Goal: Transaction & Acquisition: Purchase product/service

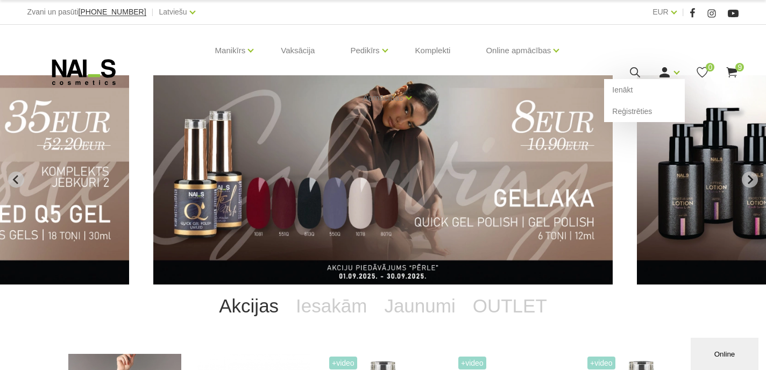
click at [665, 74] on use at bounding box center [664, 72] width 10 height 10
click at [632, 88] on link "Ienākt" at bounding box center [644, 90] width 81 height 22
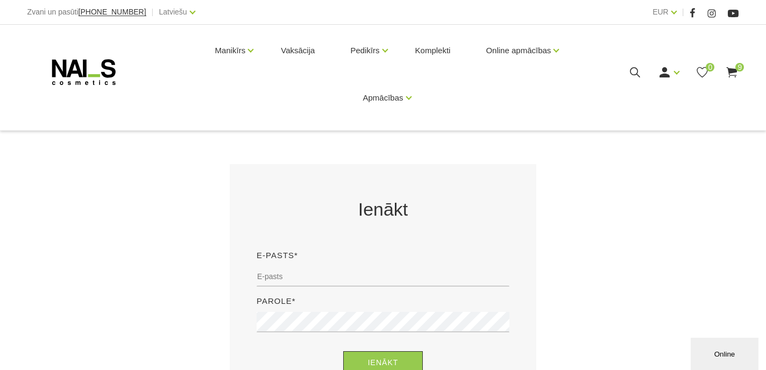
scroll to position [183, 0]
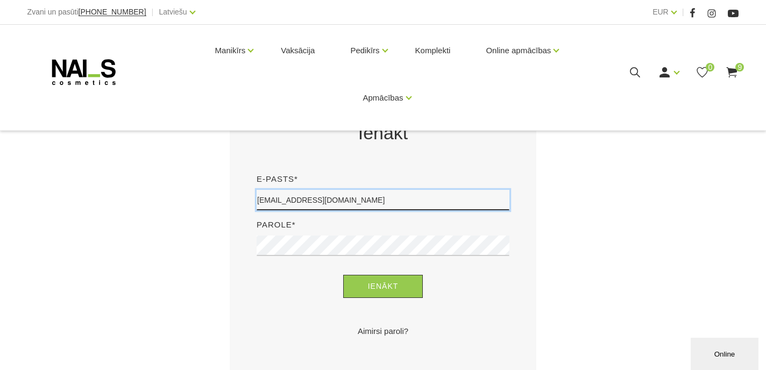
type input "[EMAIL_ADDRESS][DOMAIN_NAME]"
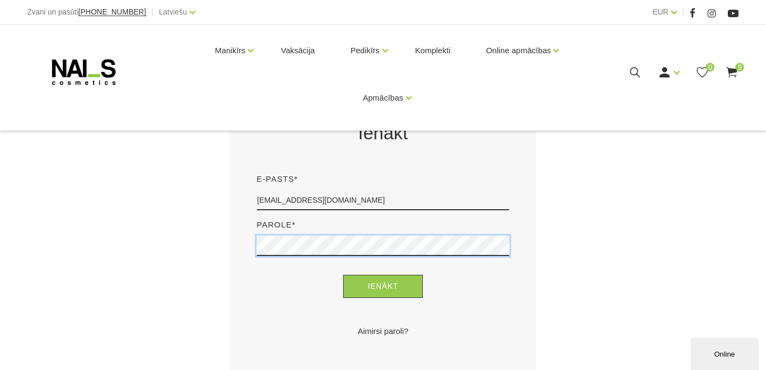
click at [383, 286] on button "Ienākt" at bounding box center [383, 286] width 80 height 23
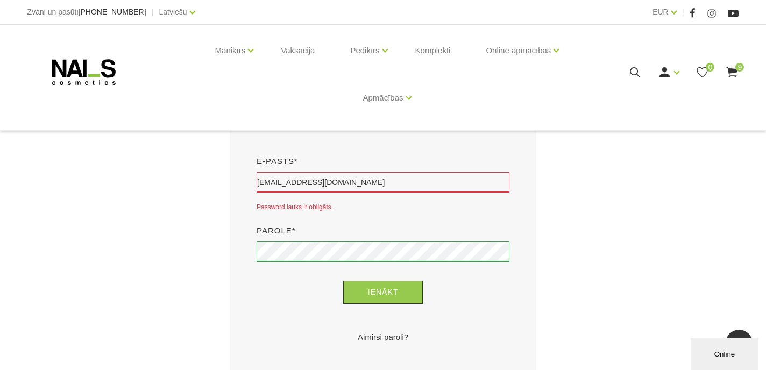
scroll to position [153, 0]
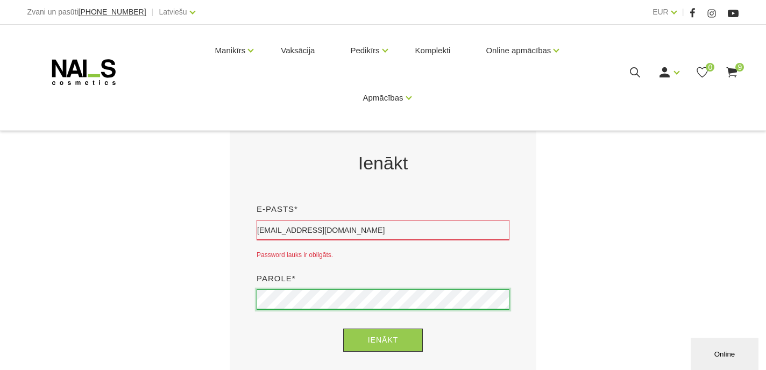
click at [383, 340] on button "Ienākt" at bounding box center [383, 340] width 80 height 23
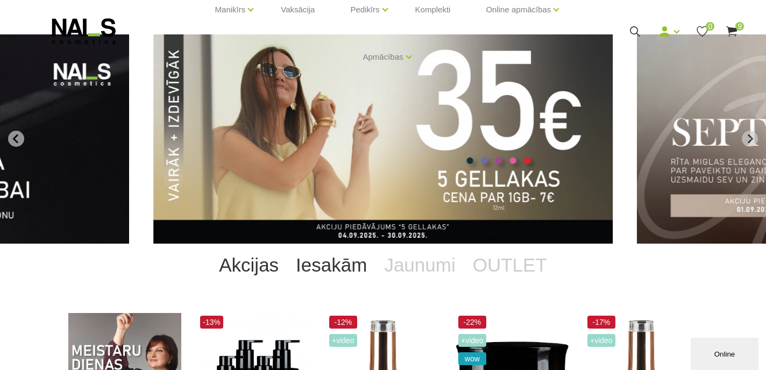
scroll to position [41, 0]
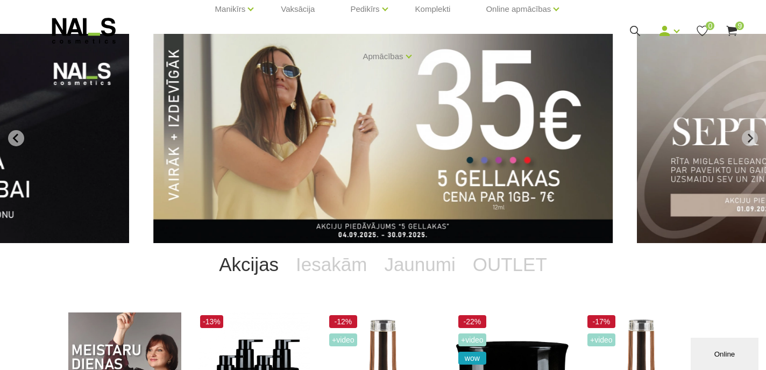
click at [336, 185] on img "1 of 12" at bounding box center [382, 138] width 459 height 209
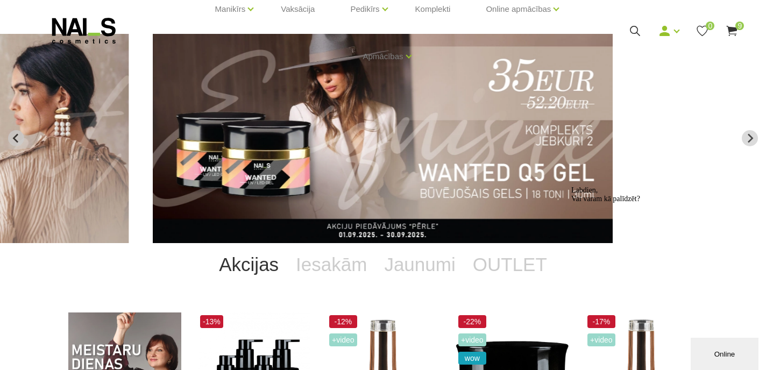
click at [731, 358] on div "Online" at bounding box center [724, 354] width 52 height 8
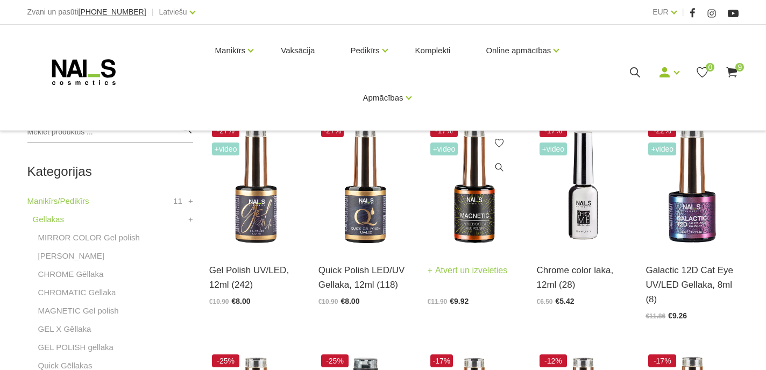
scroll to position [211, 0]
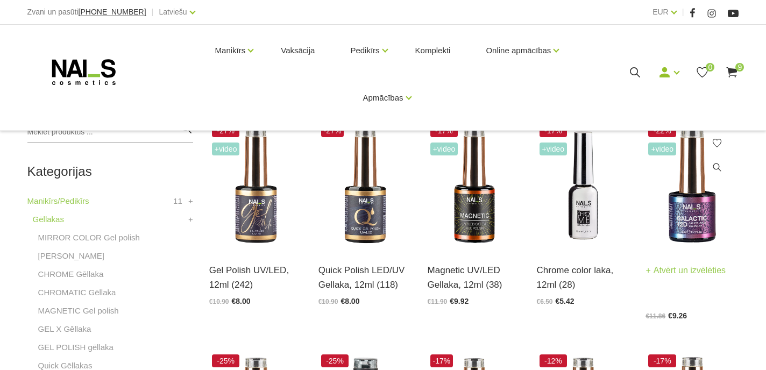
click at [683, 206] on img at bounding box center [691, 186] width 93 height 128
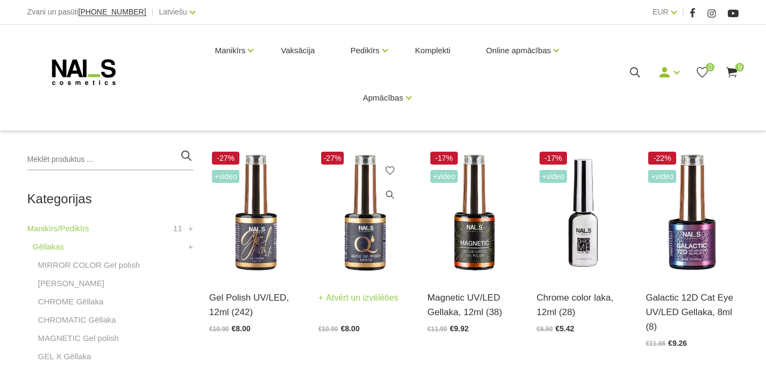
scroll to position [186, 0]
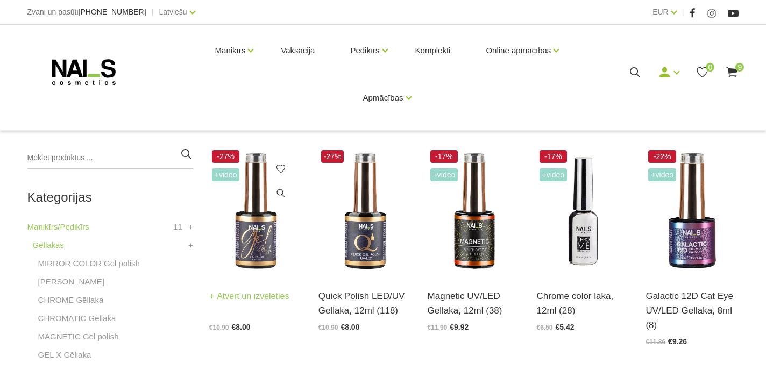
click at [234, 230] on img at bounding box center [255, 211] width 93 height 128
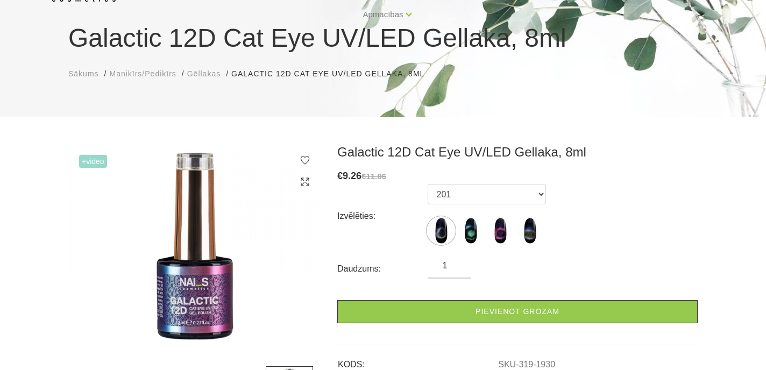
scroll to position [100, 0]
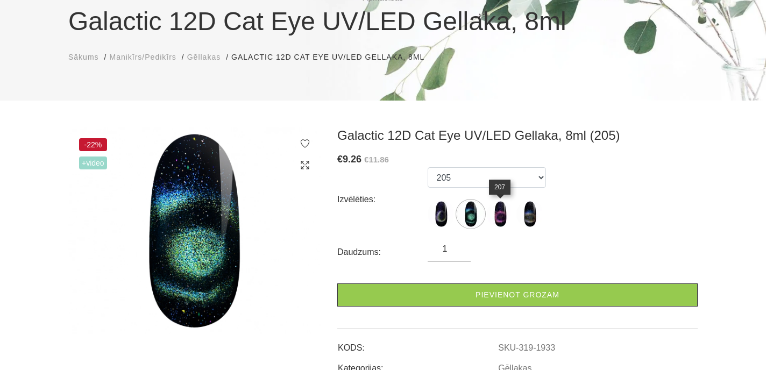
click at [501, 217] on img at bounding box center [500, 214] width 27 height 27
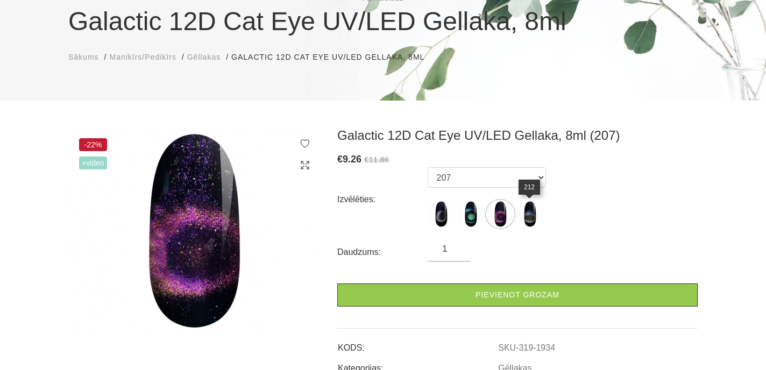
click at [529, 218] on img at bounding box center [529, 214] width 27 height 27
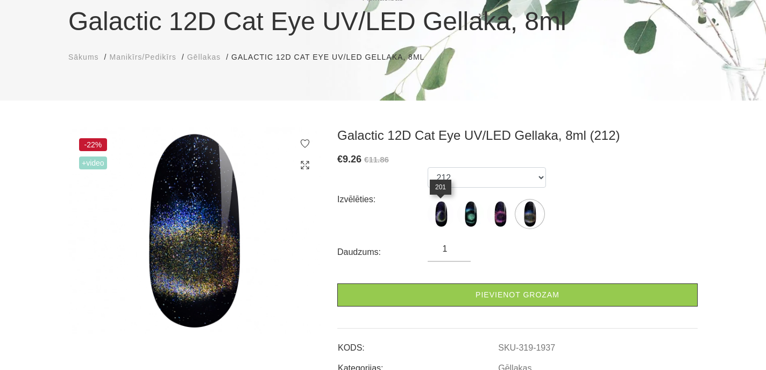
click at [442, 213] on img at bounding box center [440, 214] width 27 height 27
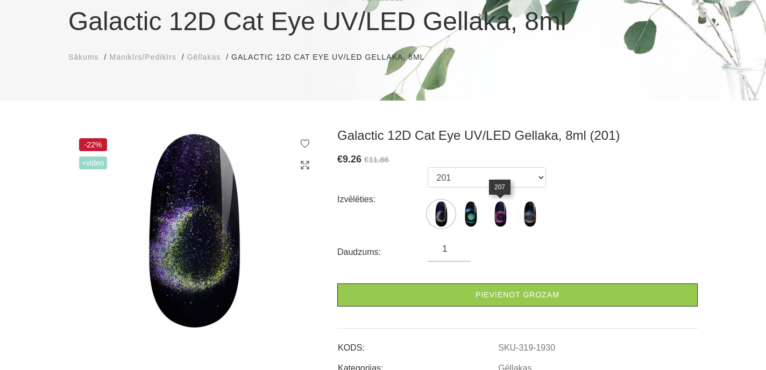
click at [501, 217] on img at bounding box center [500, 214] width 27 height 27
select select "1934"
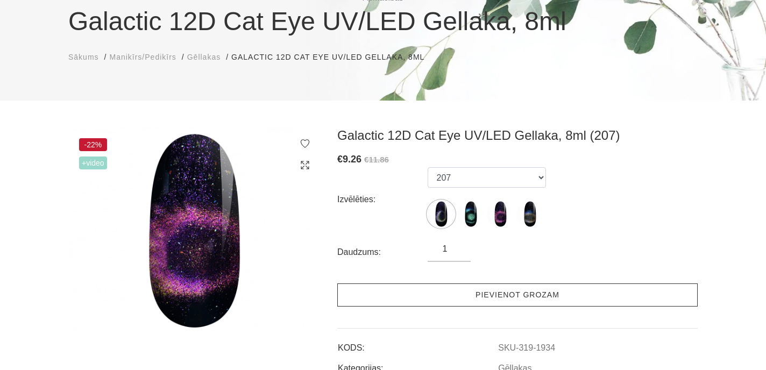
click at [480, 300] on link "Pievienot grozam" at bounding box center [517, 294] width 360 height 23
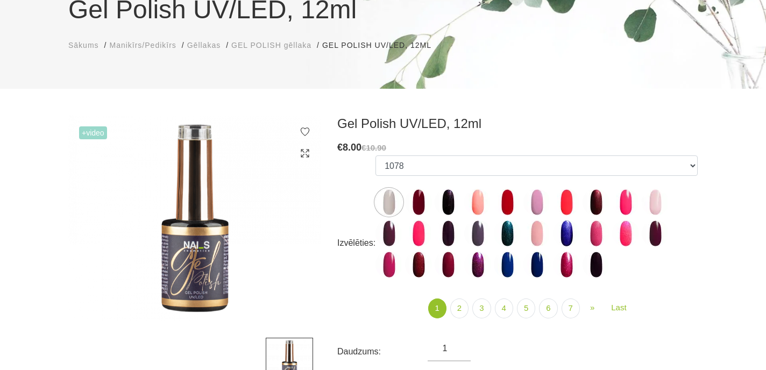
scroll to position [109, 0]
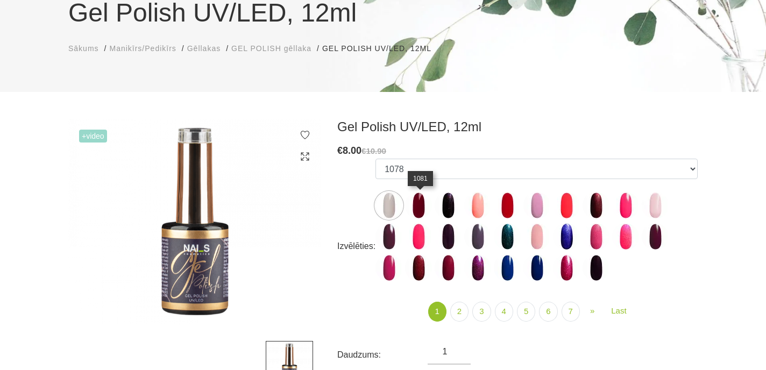
click at [421, 212] on img at bounding box center [418, 205] width 27 height 27
select select "5894"
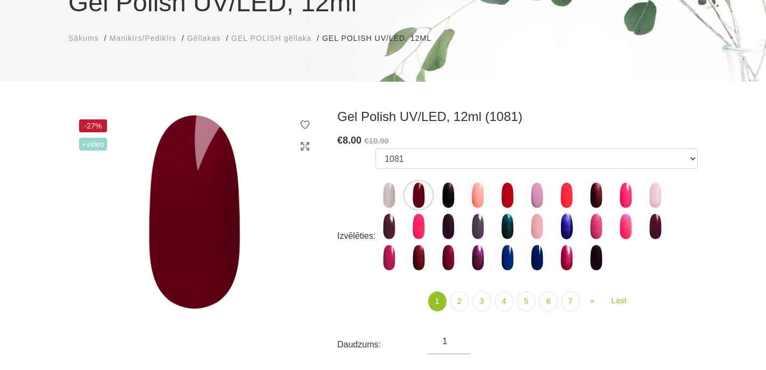
scroll to position [123, 0]
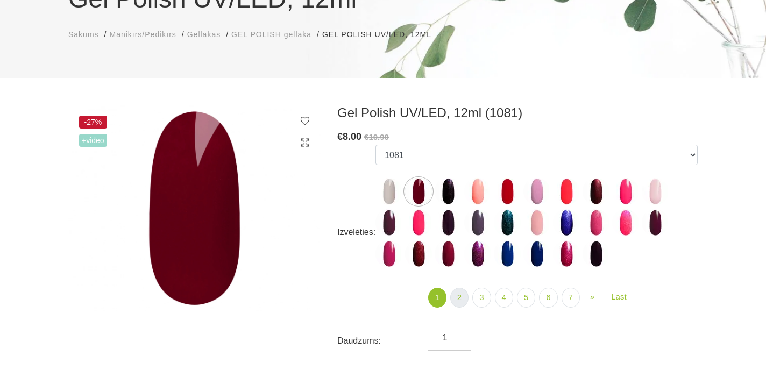
click at [458, 297] on link "2" at bounding box center [459, 298] width 18 height 20
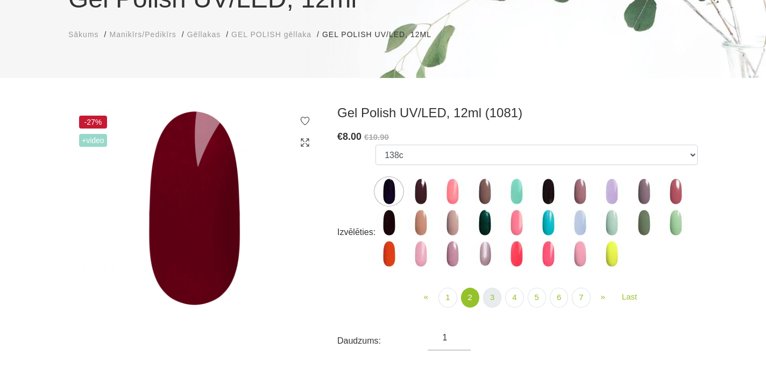
click at [488, 300] on link "3" at bounding box center [492, 298] width 18 height 20
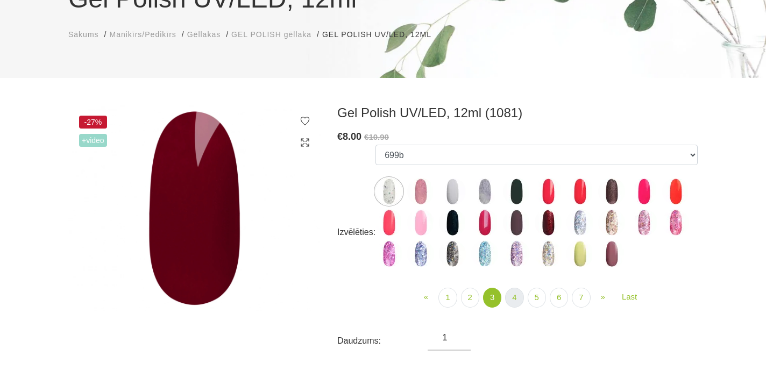
click at [515, 300] on link "4" at bounding box center [514, 298] width 18 height 20
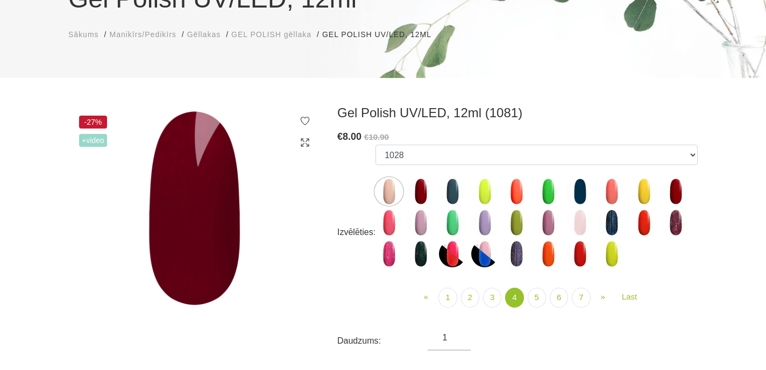
scroll to position [129, 0]
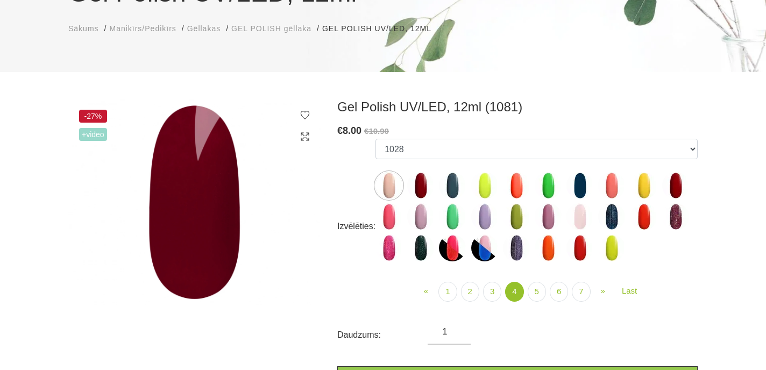
click at [480, 247] on img at bounding box center [484, 247] width 27 height 27
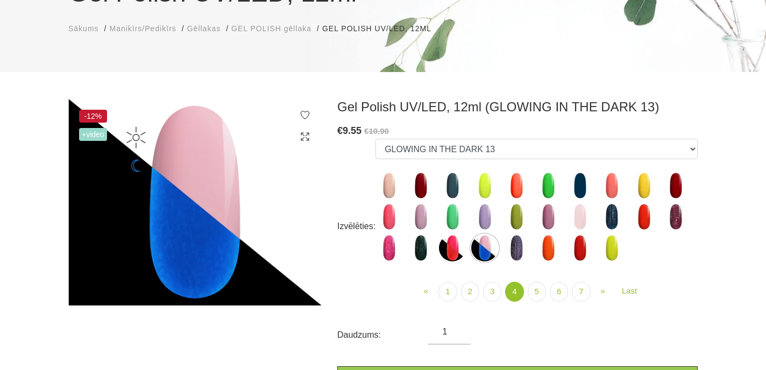
click at [458, 247] on img at bounding box center [452, 247] width 27 height 27
select select "4458"
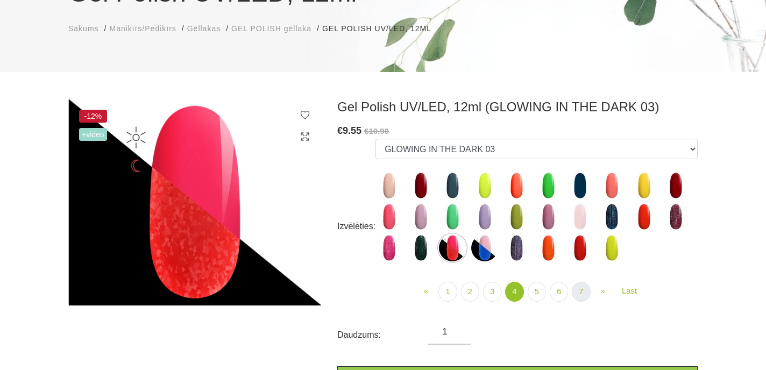
click at [583, 289] on link "7" at bounding box center [581, 292] width 18 height 20
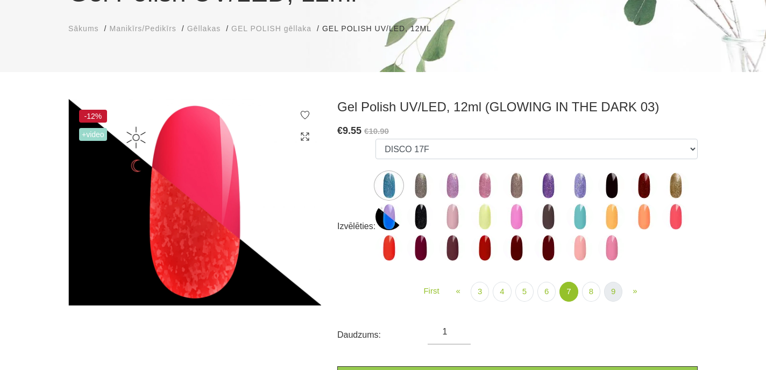
click at [609, 290] on link "9" at bounding box center [613, 292] width 18 height 20
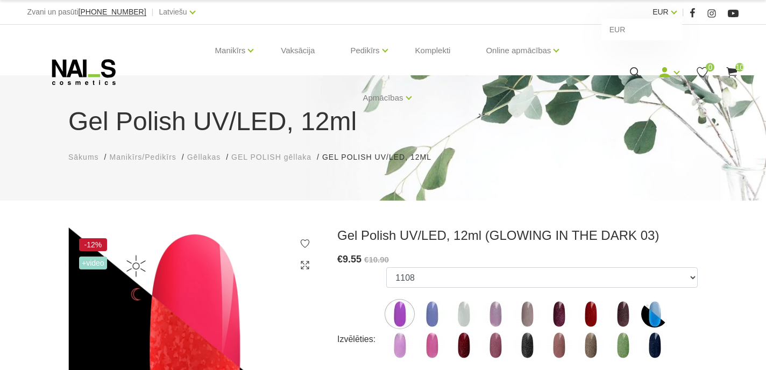
click at [664, 12] on link "EUR" at bounding box center [660, 11] width 16 height 13
click at [83, 62] on use at bounding box center [83, 72] width 63 height 26
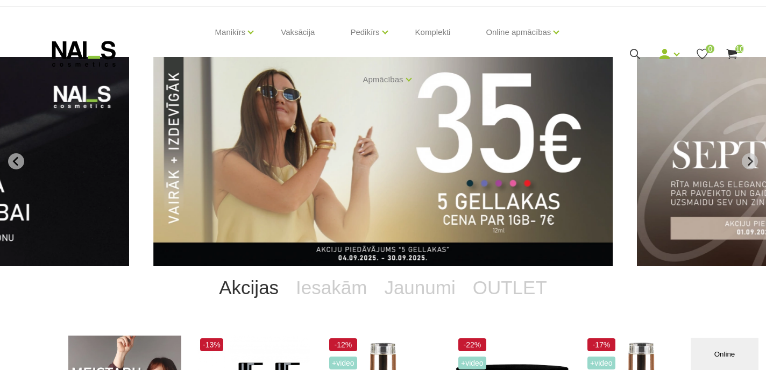
click at [729, 52] on use at bounding box center [731, 54] width 11 height 10
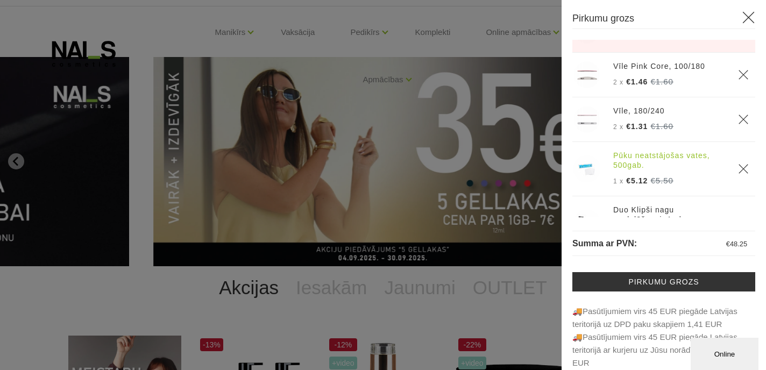
scroll to position [32, 0]
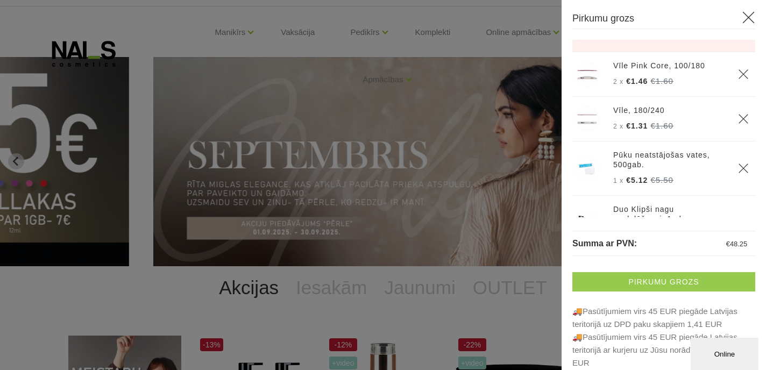
click at [638, 286] on link "Pirkumu grozs" at bounding box center [663, 281] width 183 height 19
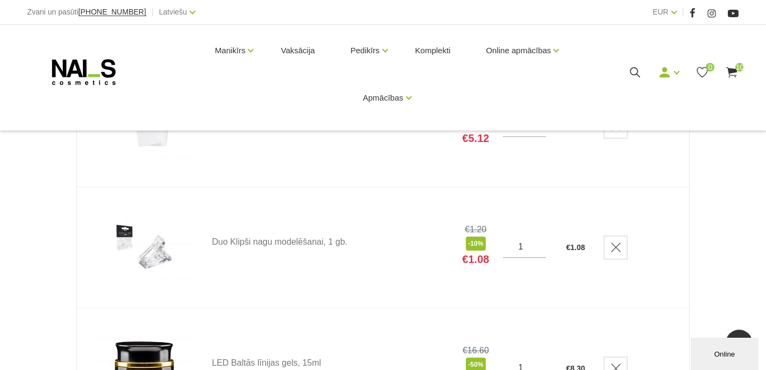
scroll to position [554, 0]
click at [611, 248] on use "Delete" at bounding box center [615, 247] width 9 height 9
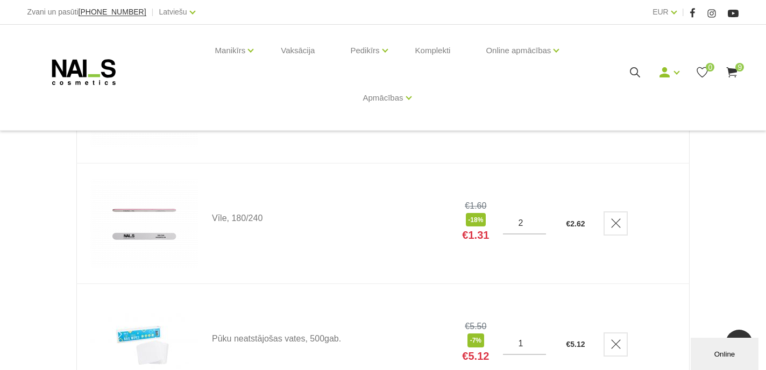
scroll to position [338, 0]
click at [89, 49] on div "Manikīrs Gēllakas Bāzes, topi un praimeri Gēlu sistēmas Dizaina sistēmas Dažādi…" at bounding box center [382, 72] width 711 height 95
click at [87, 68] on icon at bounding box center [83, 72] width 113 height 27
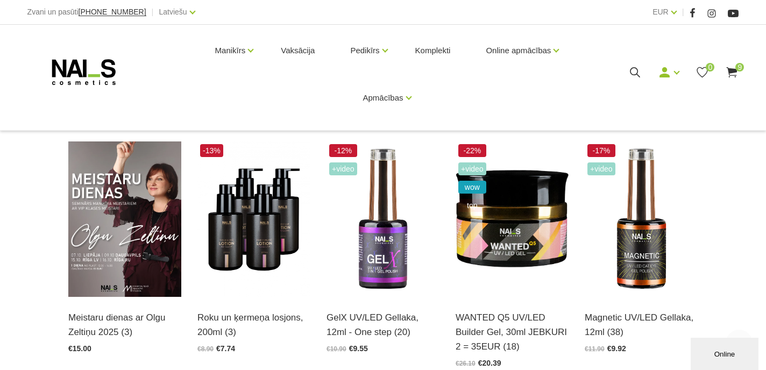
scroll to position [218, 0]
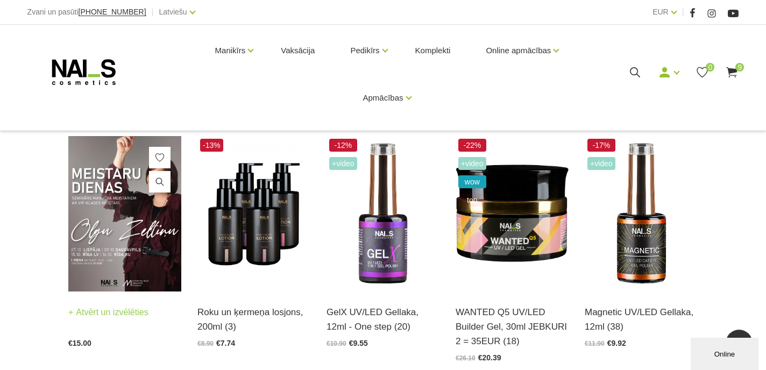
click at [122, 246] on img at bounding box center [124, 213] width 113 height 155
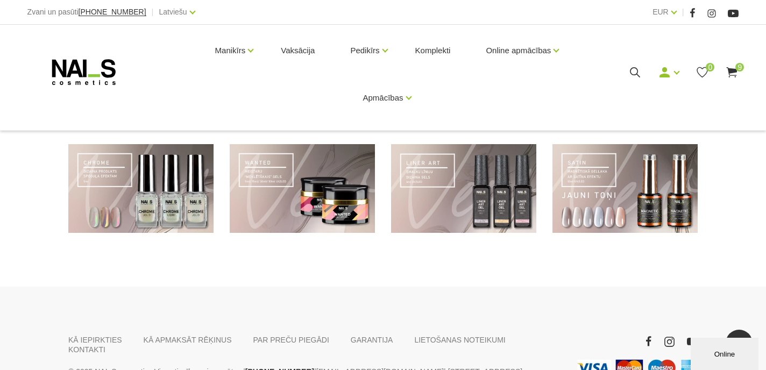
scroll to position [730, 0]
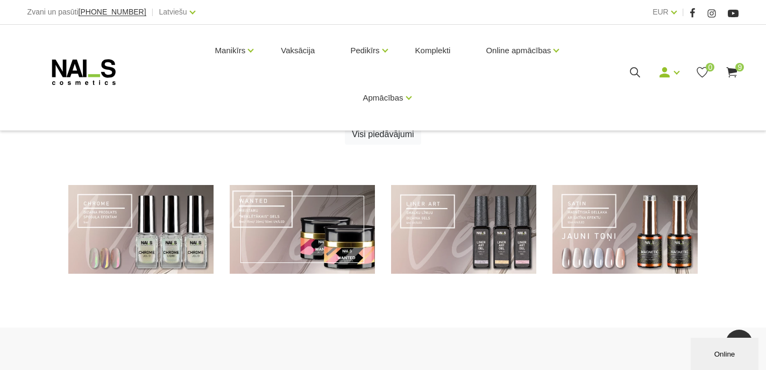
click at [255, 249] on link at bounding box center [302, 229] width 145 height 89
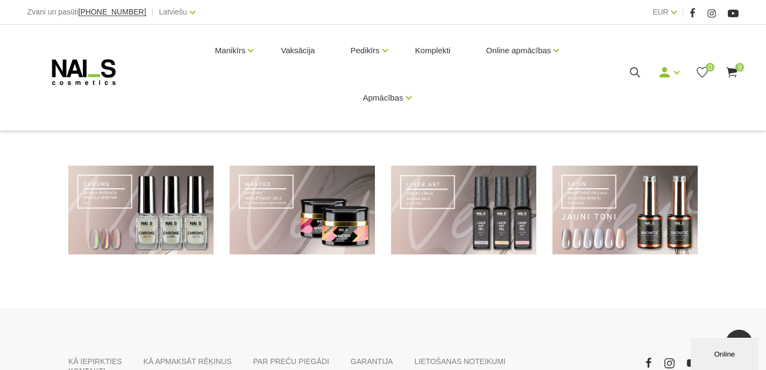
scroll to position [751, 0]
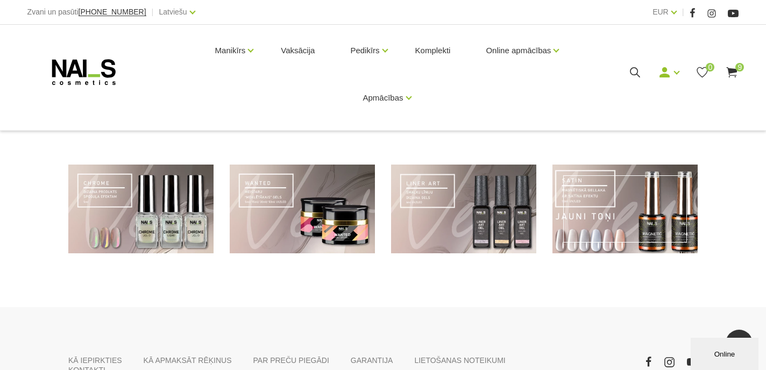
click at [636, 209] on link at bounding box center [624, 209] width 145 height 89
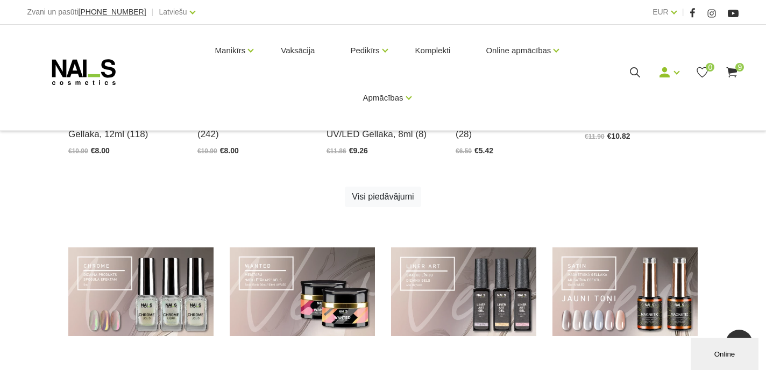
scroll to position [664, 0]
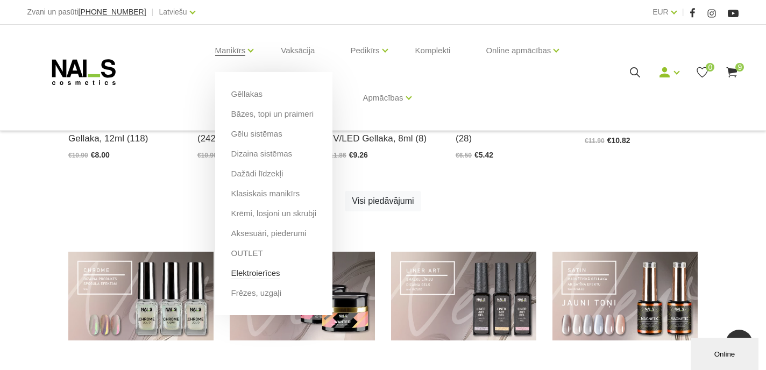
click at [266, 273] on link "Elektroierīces" at bounding box center [255, 273] width 49 height 12
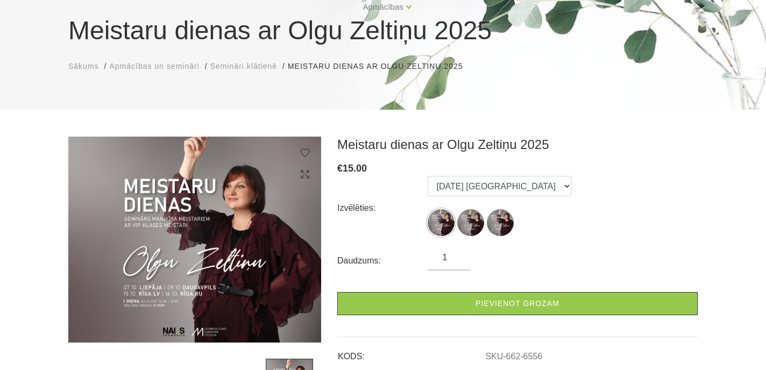
scroll to position [93, 0]
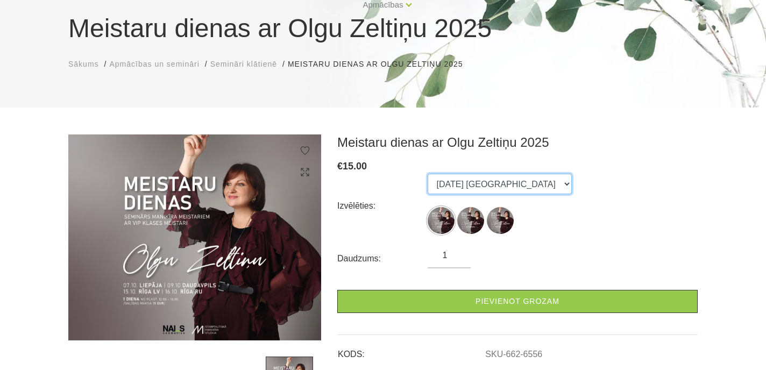
select select "6557"
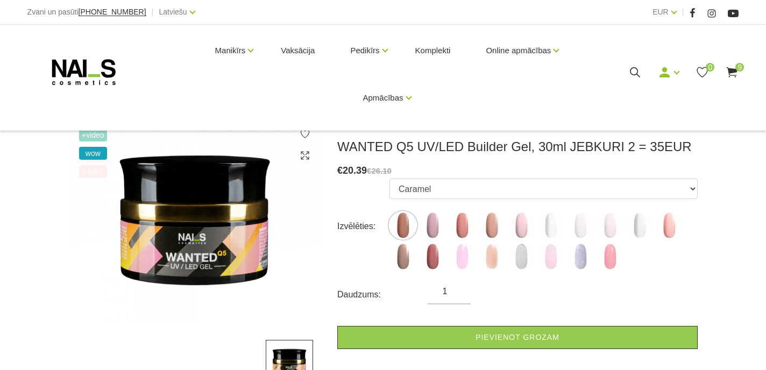
scroll to position [152, 0]
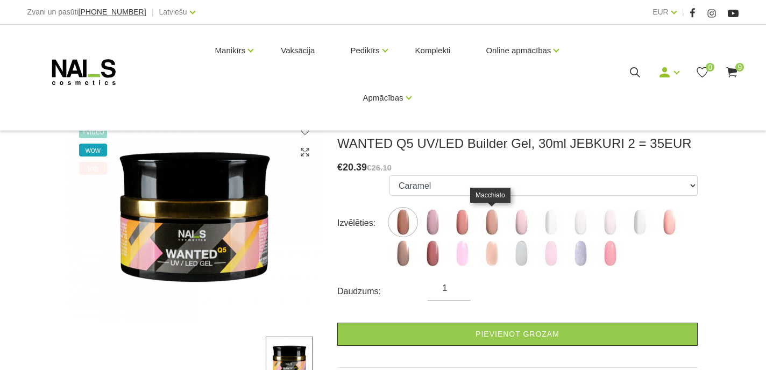
click at [486, 223] on img at bounding box center [491, 222] width 27 height 27
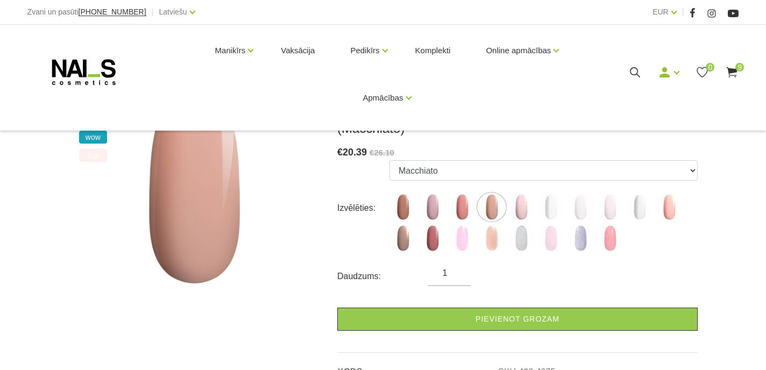
scroll to position [183, 0]
click at [494, 235] on img at bounding box center [491, 238] width 27 height 27
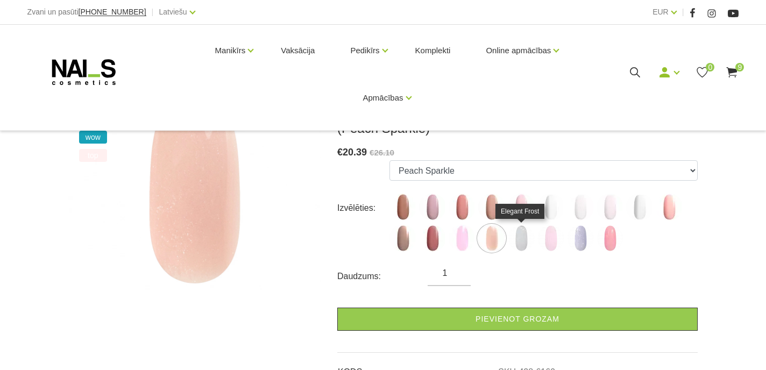
click at [510, 238] on img at bounding box center [521, 238] width 27 height 27
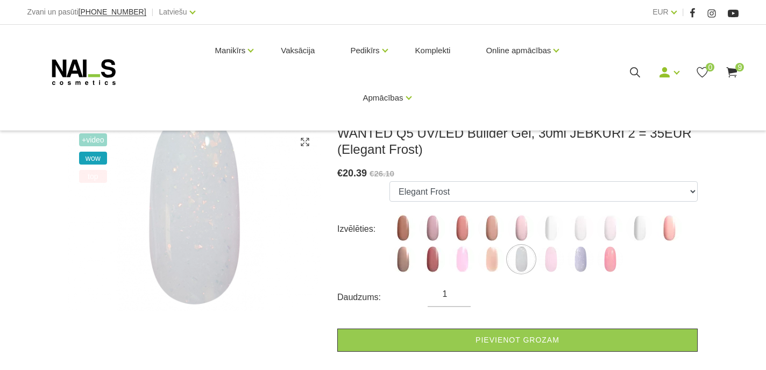
scroll to position [144, 0]
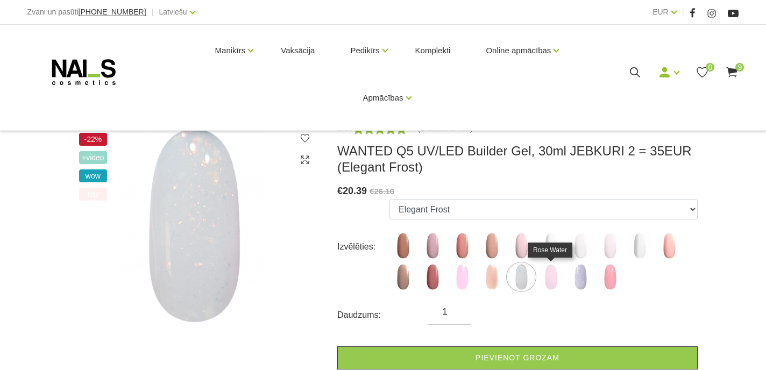
click at [553, 278] on img at bounding box center [550, 276] width 27 height 27
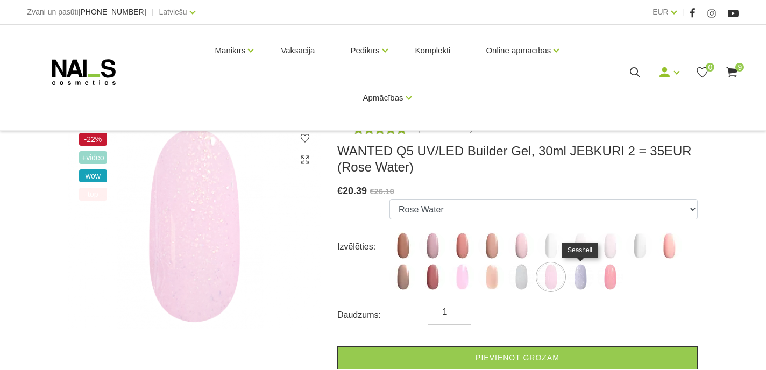
click at [586, 280] on img at bounding box center [580, 276] width 27 height 27
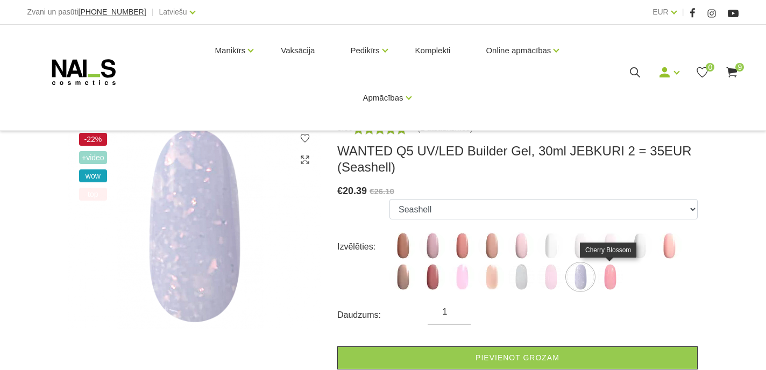
click at [611, 283] on img at bounding box center [609, 276] width 27 height 27
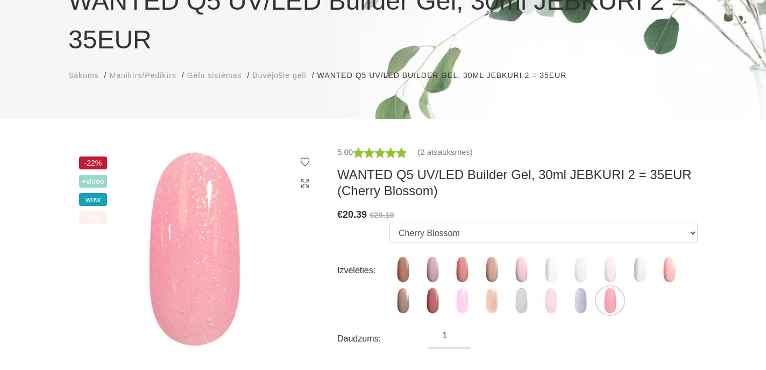
scroll to position [118, 0]
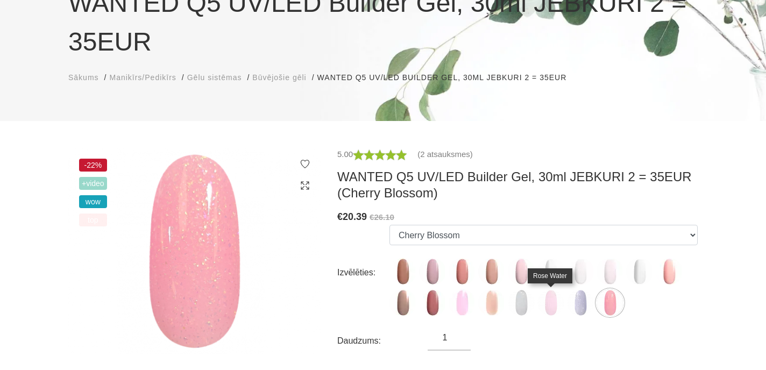
click at [555, 308] on img at bounding box center [550, 302] width 27 height 27
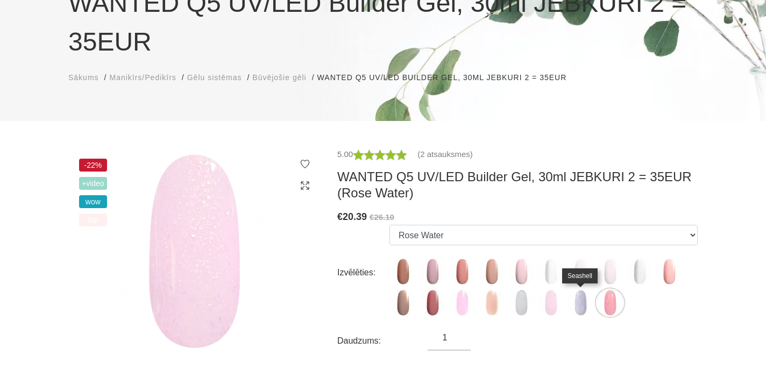
click at [570, 305] on img at bounding box center [580, 302] width 27 height 27
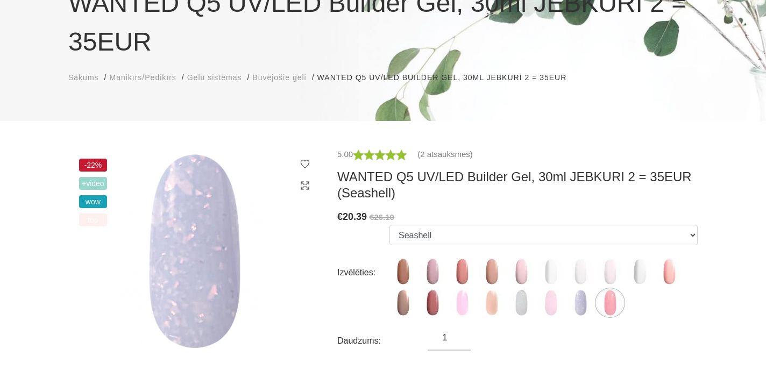
click at [581, 301] on img at bounding box center [580, 302] width 27 height 27
click at [559, 305] on img at bounding box center [550, 302] width 27 height 27
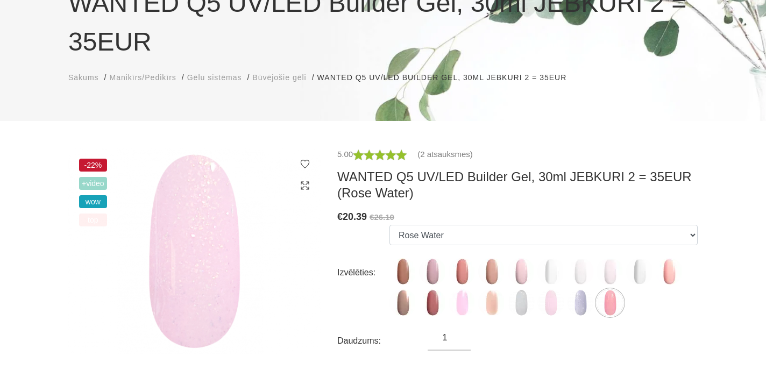
click at [538, 302] on img at bounding box center [550, 302] width 27 height 27
click at [524, 302] on img at bounding box center [521, 302] width 27 height 27
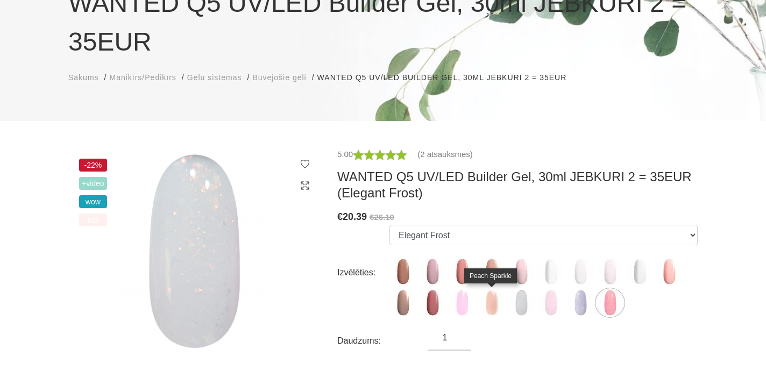
click at [495, 303] on img at bounding box center [491, 302] width 27 height 27
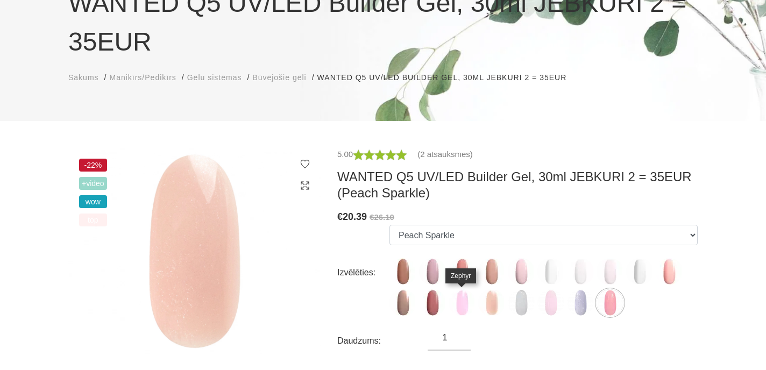
click at [467, 298] on img at bounding box center [461, 302] width 27 height 27
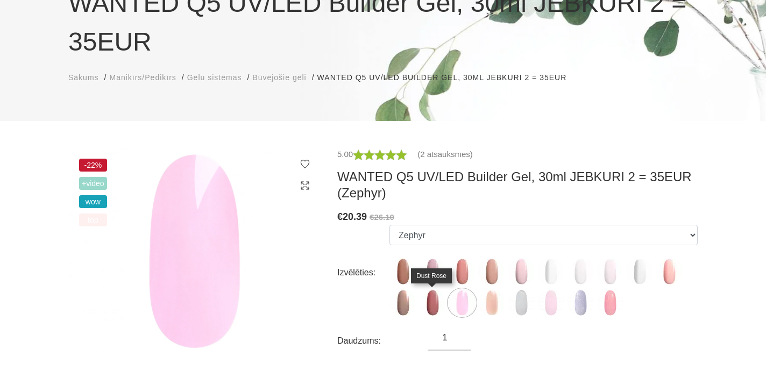
click at [441, 296] on img at bounding box center [432, 302] width 27 height 27
select select "6144"
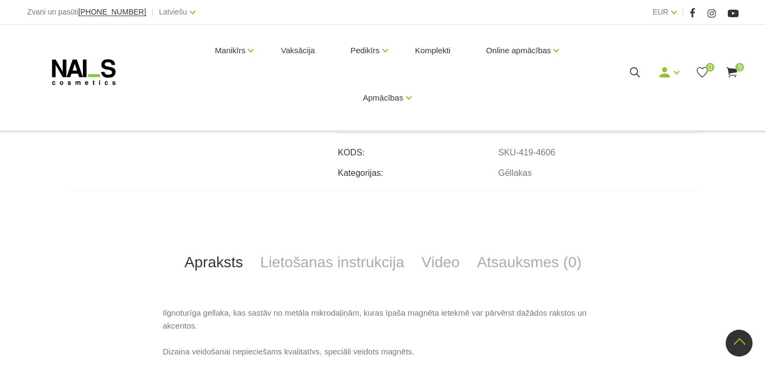
scroll to position [411, 0]
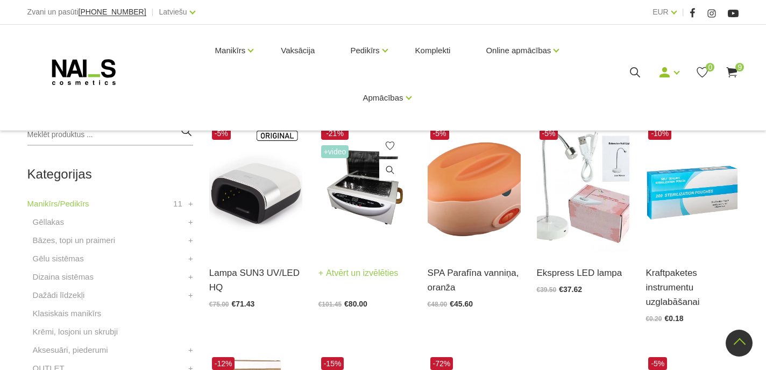
scroll to position [196, 0]
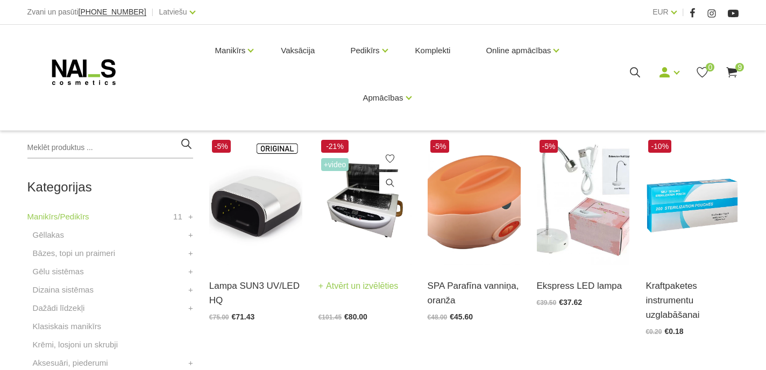
click at [351, 218] on img at bounding box center [364, 201] width 93 height 128
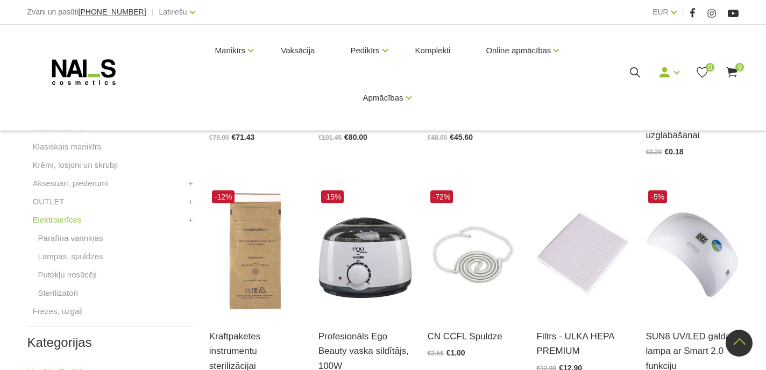
scroll to position [378, 0]
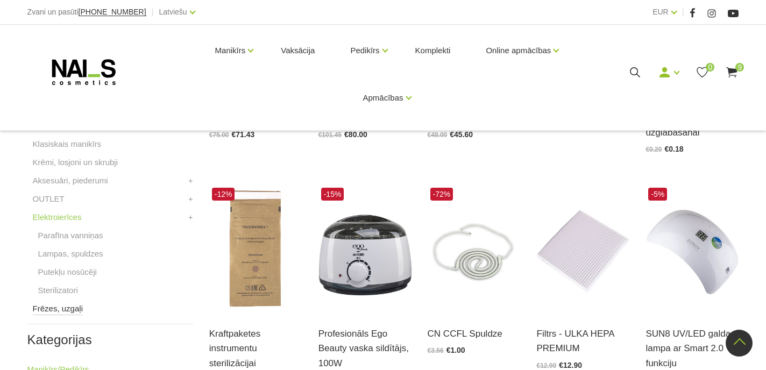
click at [68, 309] on link "Frēzes, uzgaļi" at bounding box center [58, 308] width 50 height 13
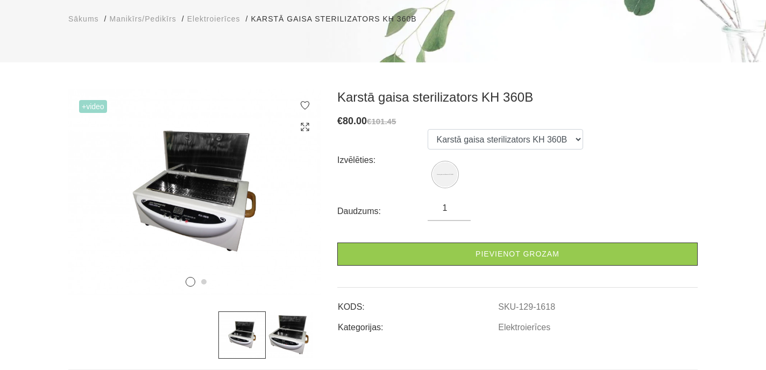
scroll to position [143, 0]
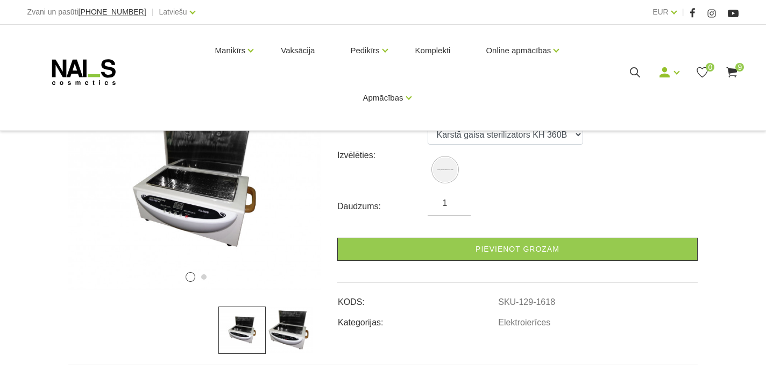
click at [276, 340] on img at bounding box center [289, 329] width 47 height 47
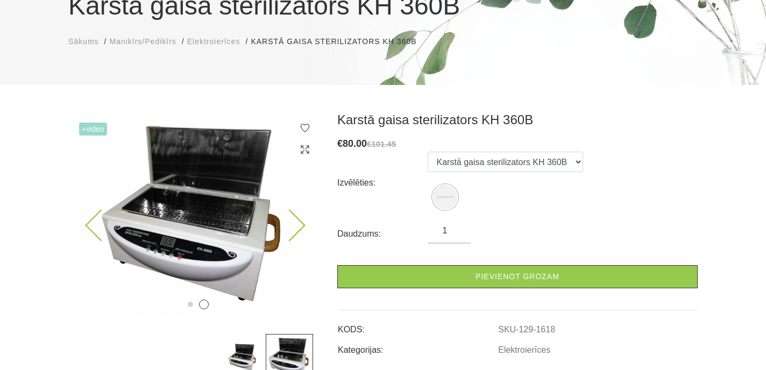
scroll to position [116, 0]
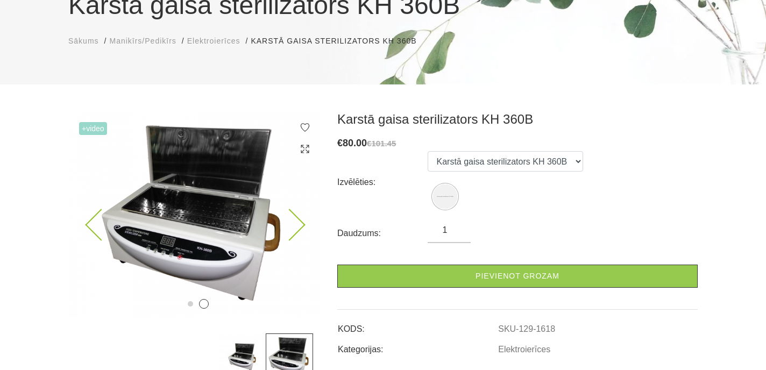
click at [174, 201] on img at bounding box center [194, 214] width 253 height 206
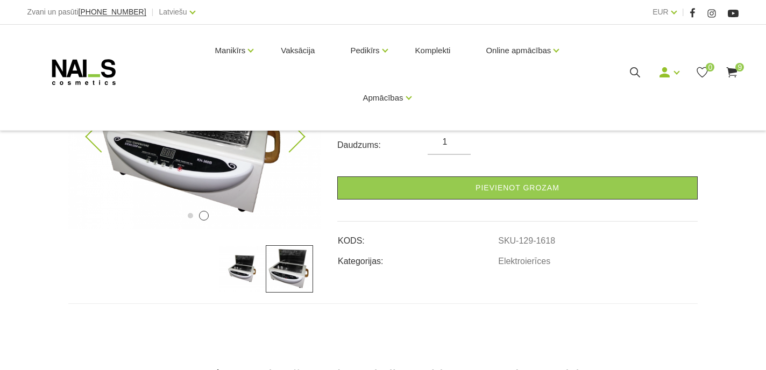
scroll to position [205, 0]
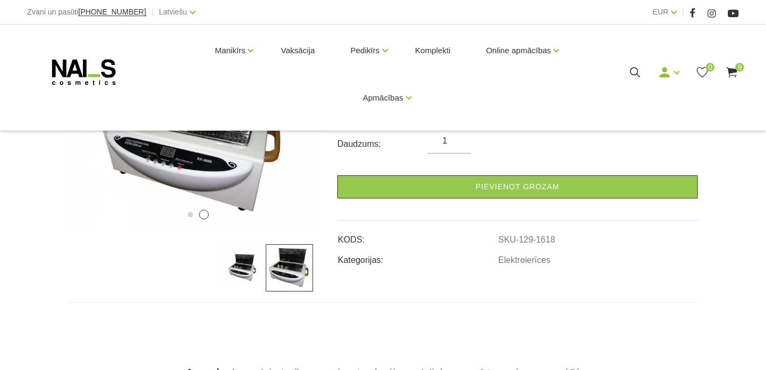
click at [301, 288] on img at bounding box center [289, 267] width 47 height 47
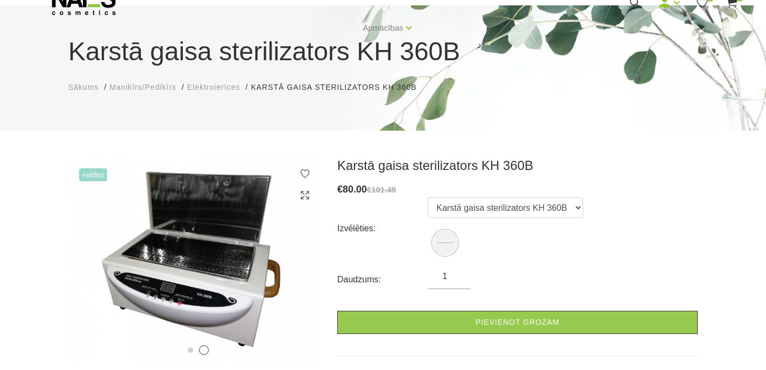
scroll to position [28, 0]
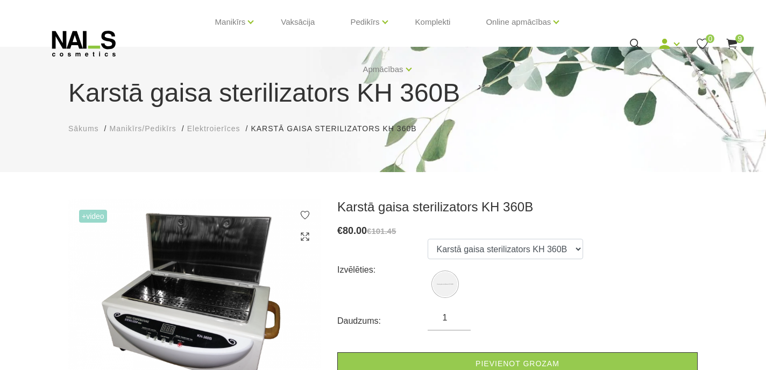
click at [86, 215] on span "+Video" at bounding box center [93, 216] width 28 height 13
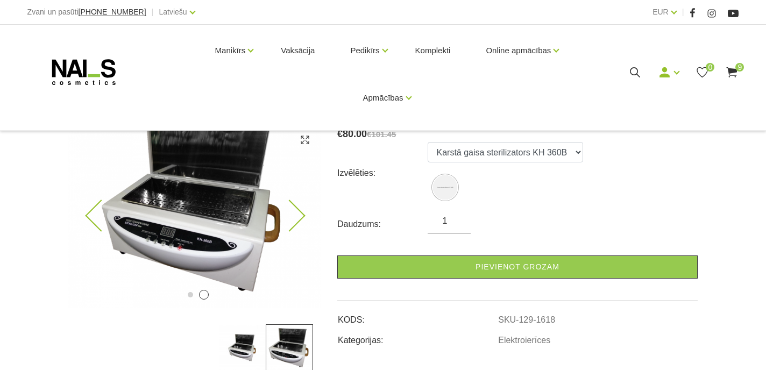
scroll to position [163, 0]
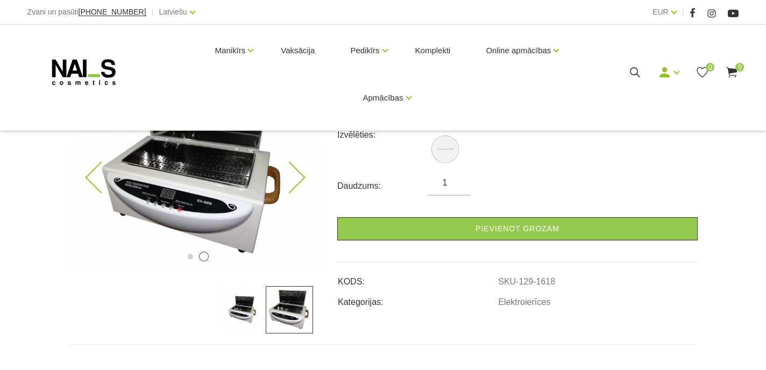
click at [150, 193] on img at bounding box center [194, 167] width 253 height 206
click at [160, 202] on img at bounding box center [194, 167] width 253 height 206
drag, startPoint x: 160, startPoint y: 234, endPoint x: 177, endPoint y: 239, distance: 18.5
click at [193, 236] on img at bounding box center [194, 167] width 253 height 206
click at [188, 258] on button "1" at bounding box center [190, 256] width 5 height 5
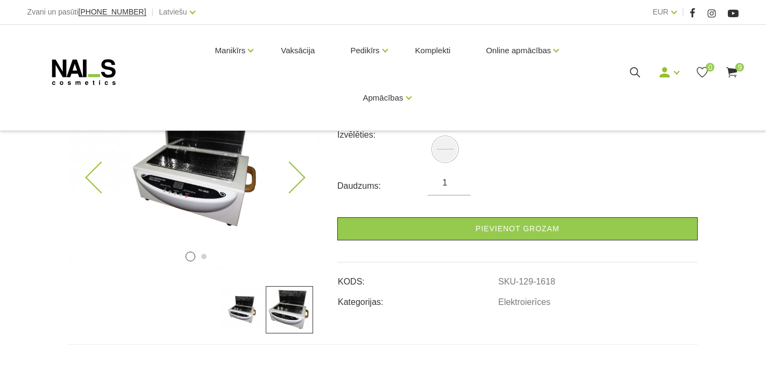
click at [190, 258] on button "1" at bounding box center [191, 257] width 10 height 10
click at [203, 256] on button "2" at bounding box center [203, 256] width 5 height 5
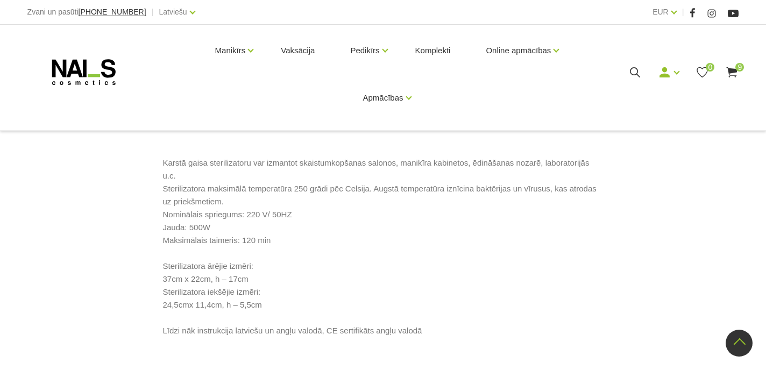
scroll to position [304, 0]
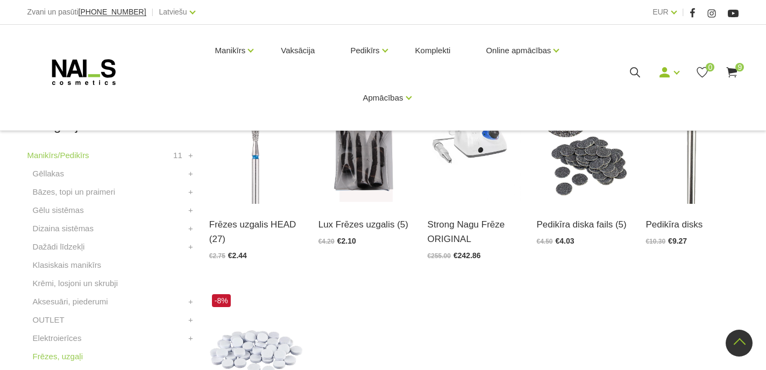
scroll to position [185, 0]
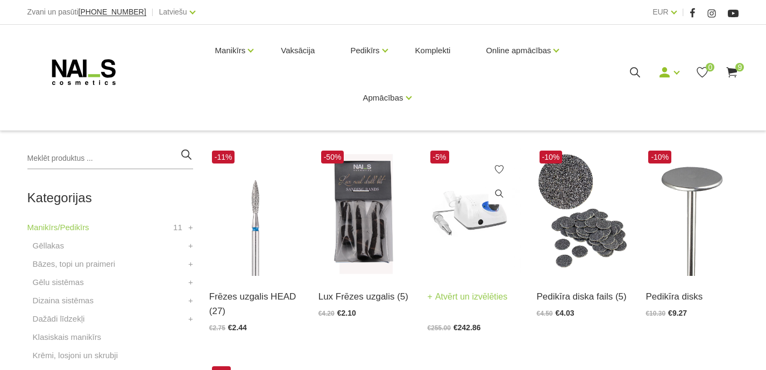
click at [483, 215] on img at bounding box center [473, 212] width 93 height 128
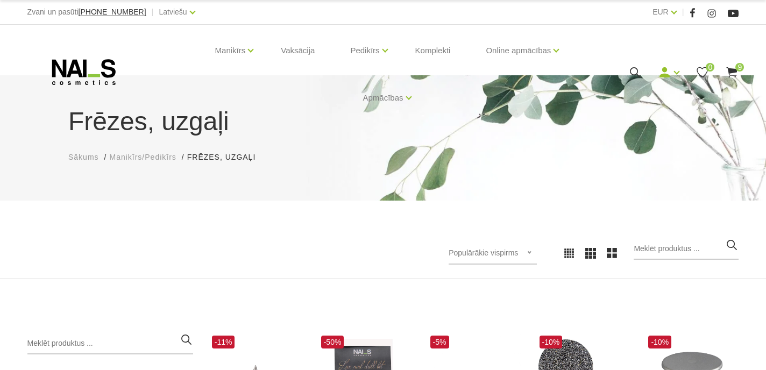
scroll to position [0, 0]
click at [70, 70] on use at bounding box center [83, 72] width 63 height 26
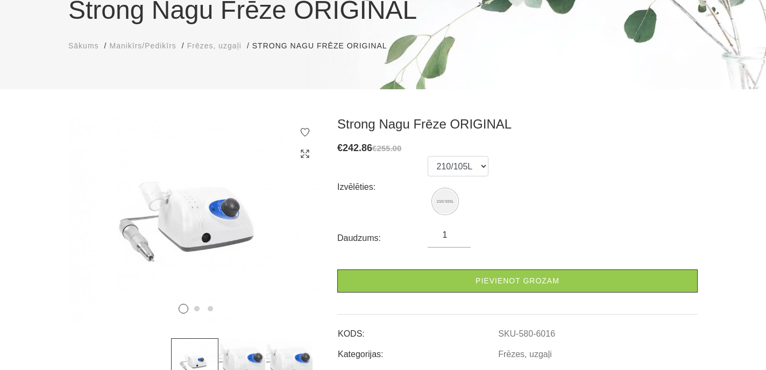
scroll to position [119, 0]
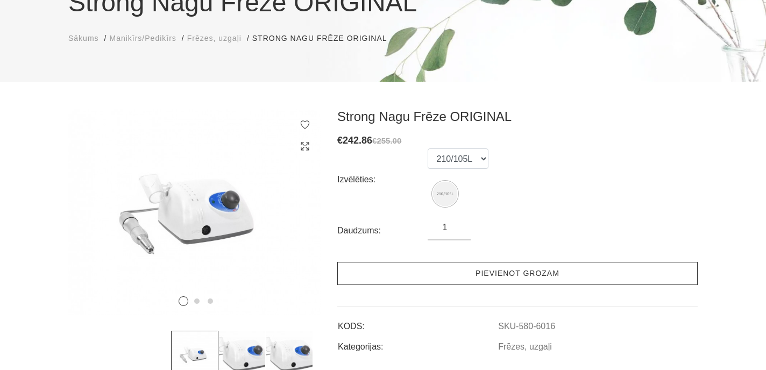
click at [404, 264] on link "Pievienot grozam" at bounding box center [517, 273] width 360 height 23
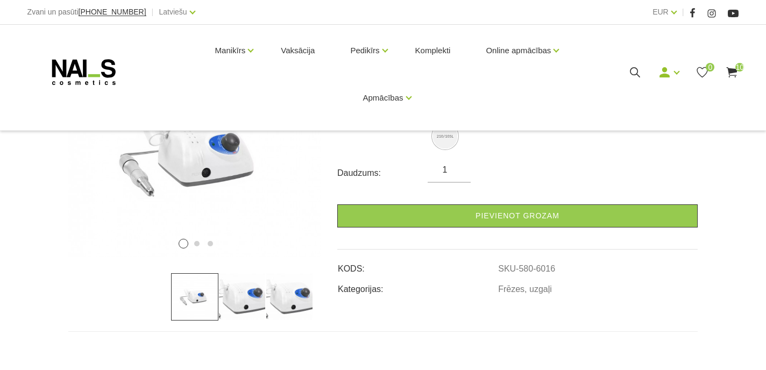
scroll to position [174, 0]
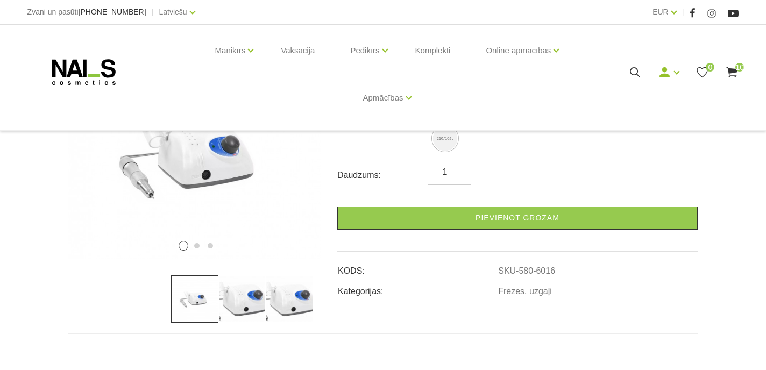
click at [735, 68] on span "10" at bounding box center [739, 67] width 9 height 9
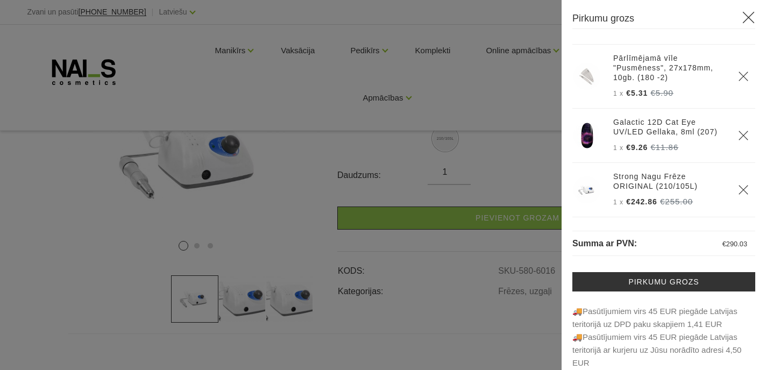
scroll to position [352, 0]
click at [638, 185] on link "Strong Nagu Frēze ORIGINAL (210/105L)" at bounding box center [669, 181] width 112 height 19
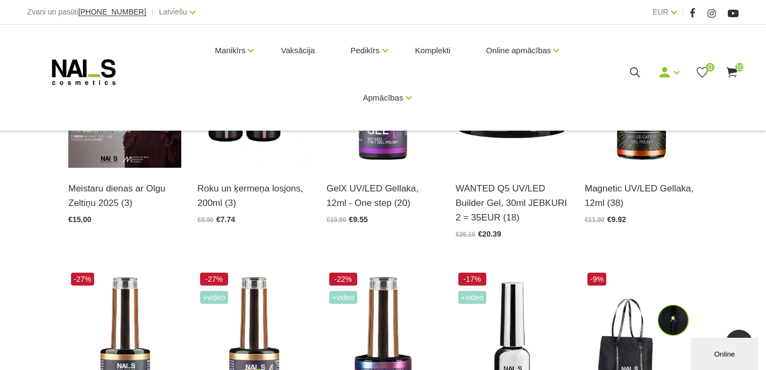
scroll to position [338, 0]
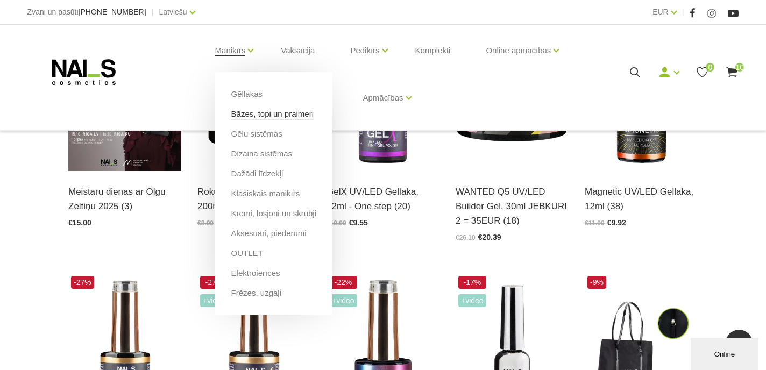
click at [244, 115] on link "Bāzes, topi un praimeri" at bounding box center [272, 114] width 82 height 12
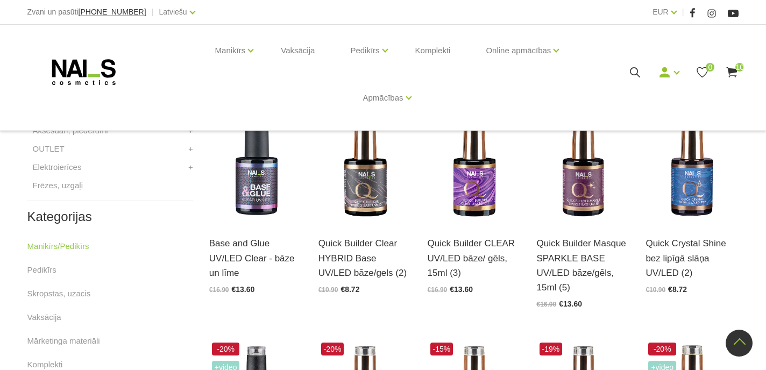
scroll to position [483, 0]
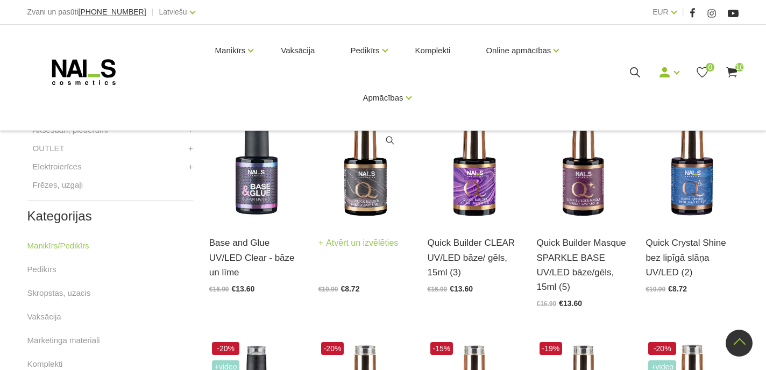
click at [359, 207] on img at bounding box center [364, 159] width 93 height 128
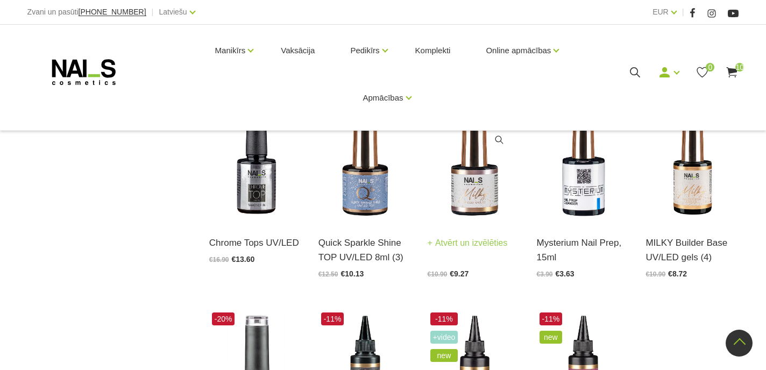
scroll to position [949, 0]
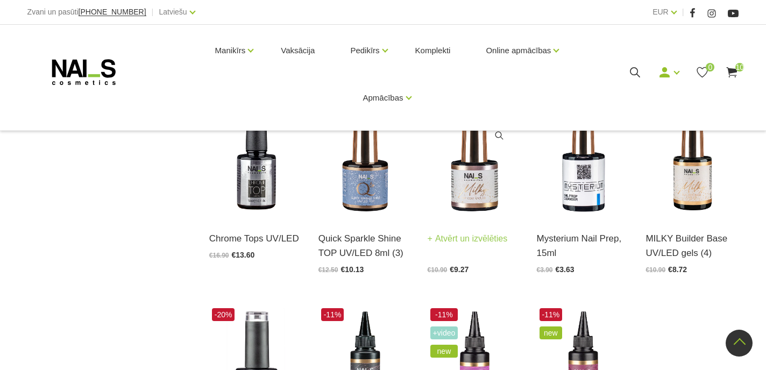
click at [475, 201] on img at bounding box center [473, 154] width 93 height 128
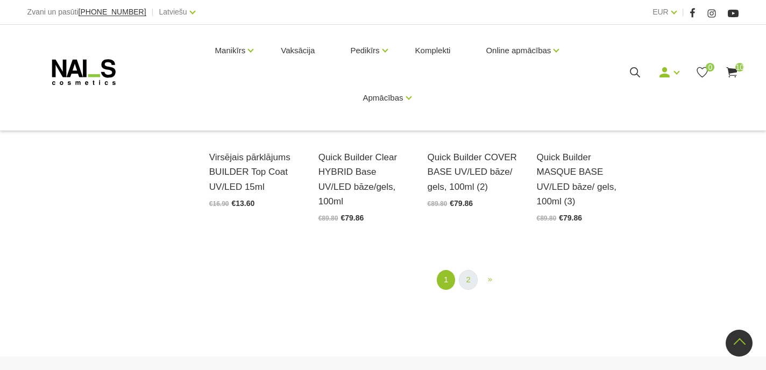
click at [467, 273] on link "2" at bounding box center [468, 280] width 18 height 20
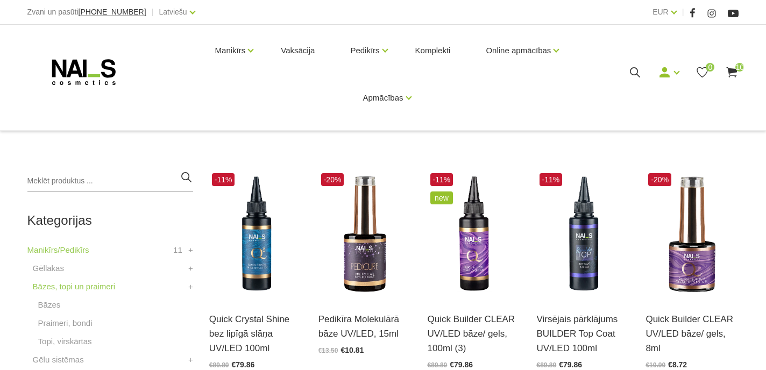
scroll to position [169, 0]
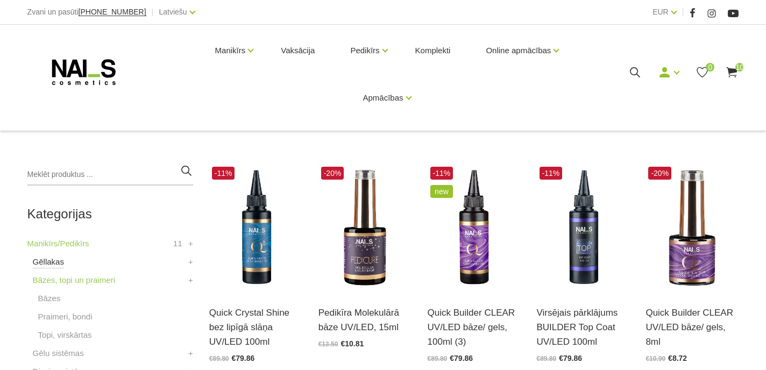
click at [46, 260] on link "Gēllakas" at bounding box center [48, 261] width 31 height 13
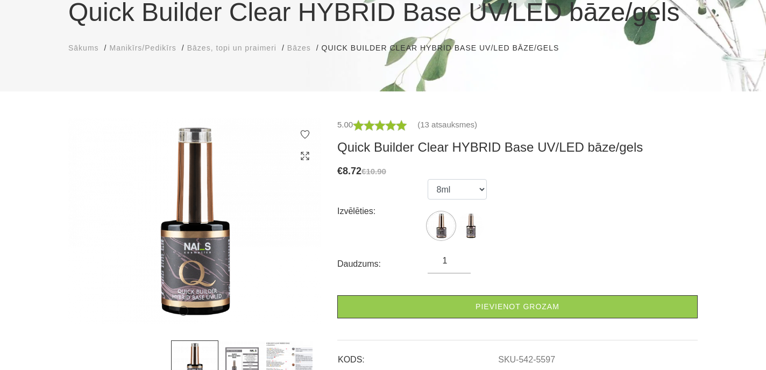
scroll to position [111, 0]
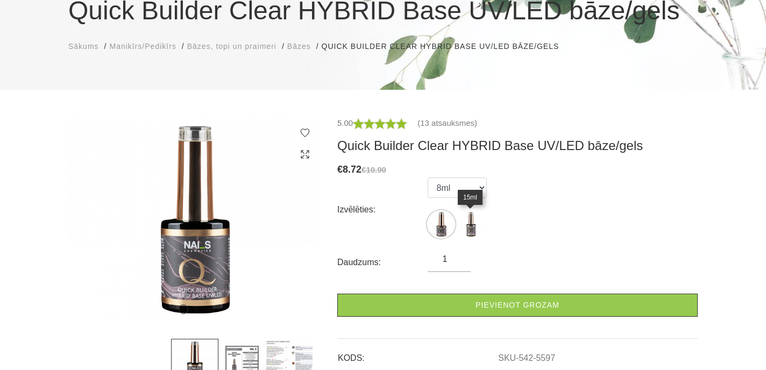
click at [468, 227] on img at bounding box center [470, 224] width 27 height 27
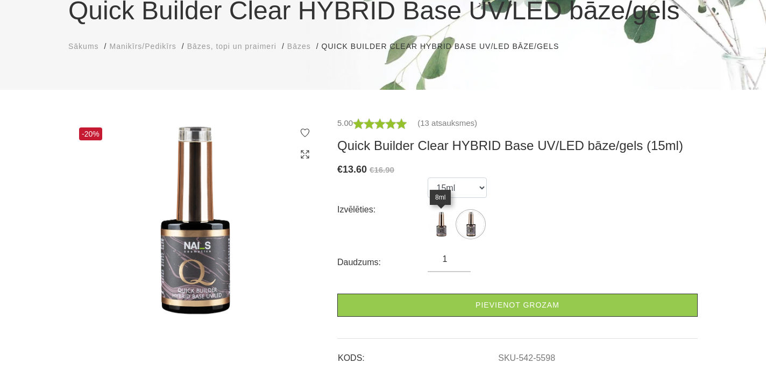
click at [434, 226] on img at bounding box center [440, 224] width 27 height 27
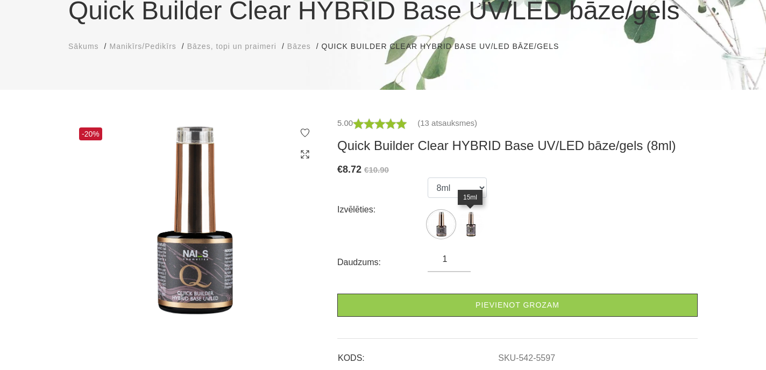
click at [463, 228] on img at bounding box center [470, 224] width 27 height 27
select select "5598"
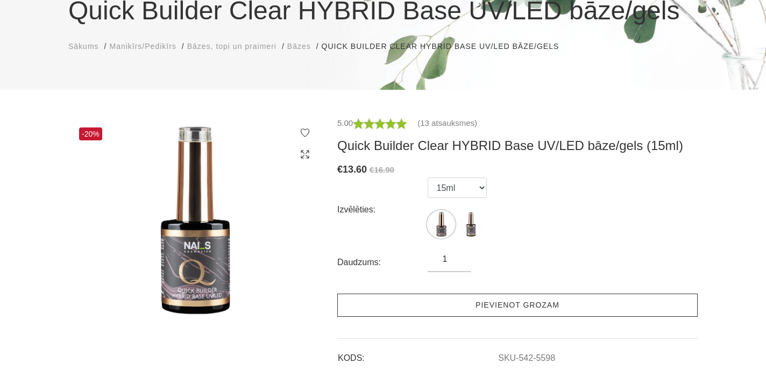
click at [465, 311] on link "Pievienot grozam" at bounding box center [517, 305] width 360 height 23
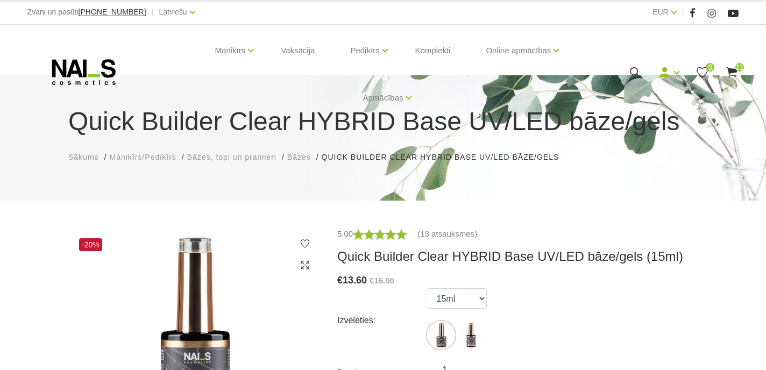
scroll to position [0, 0]
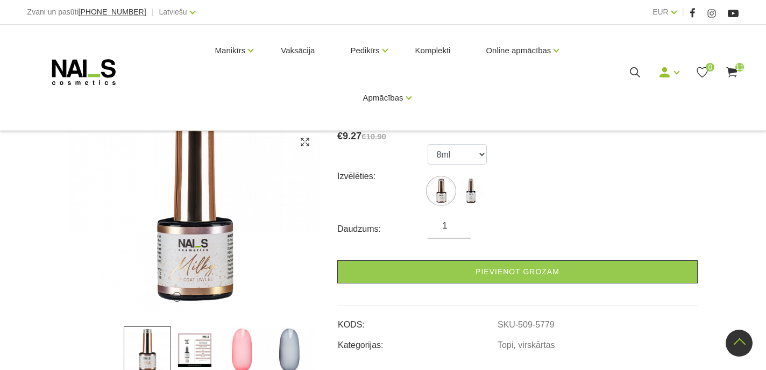
scroll to position [101, 0]
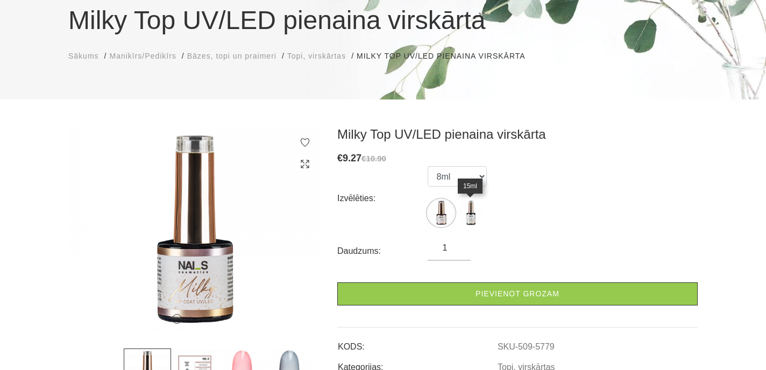
click at [468, 225] on img at bounding box center [470, 212] width 27 height 27
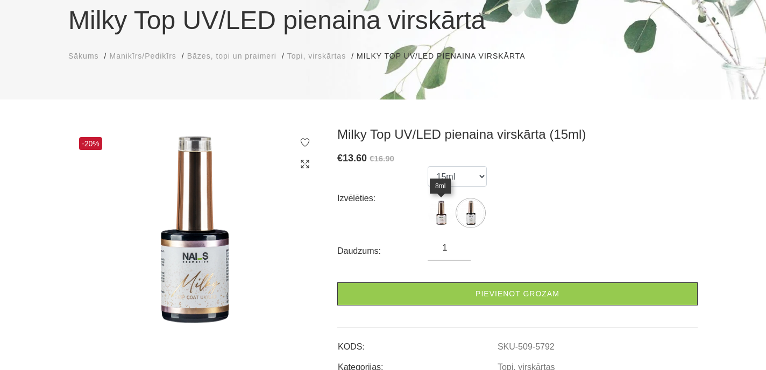
click at [438, 220] on img at bounding box center [440, 212] width 27 height 27
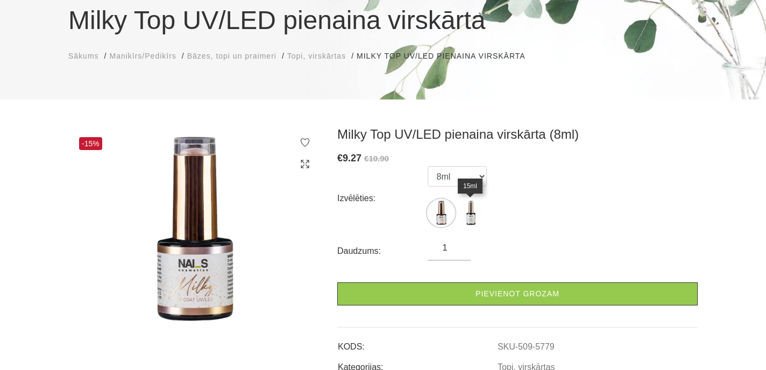
click at [473, 218] on img at bounding box center [470, 212] width 27 height 27
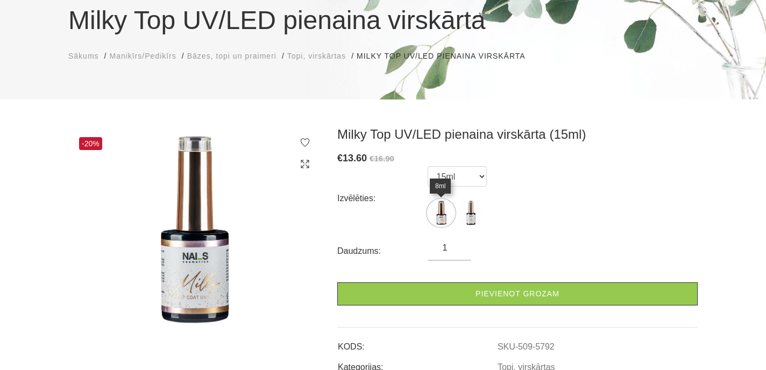
click at [436, 212] on img at bounding box center [440, 212] width 27 height 27
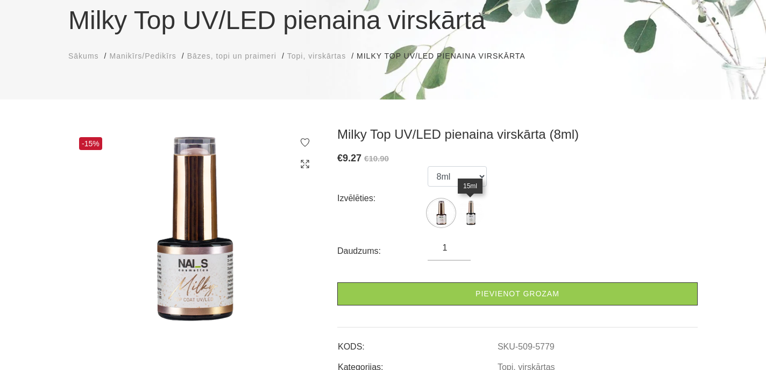
click at [462, 213] on img at bounding box center [470, 212] width 27 height 27
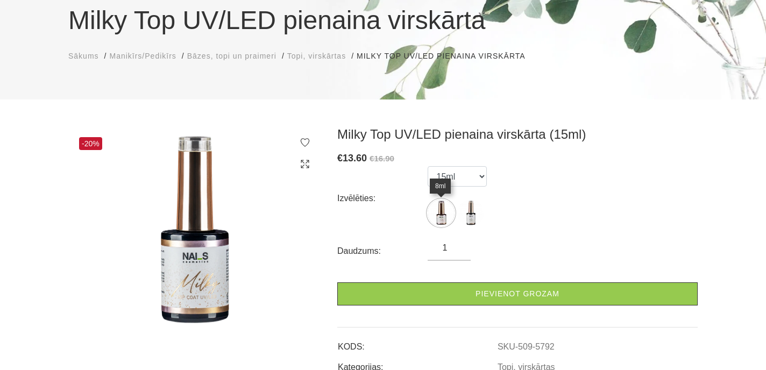
click at [436, 212] on img at bounding box center [440, 212] width 27 height 27
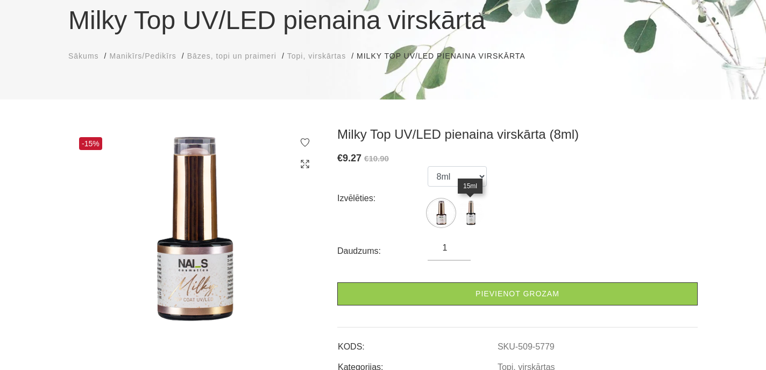
click at [474, 202] on img at bounding box center [470, 212] width 27 height 27
select select "5792"
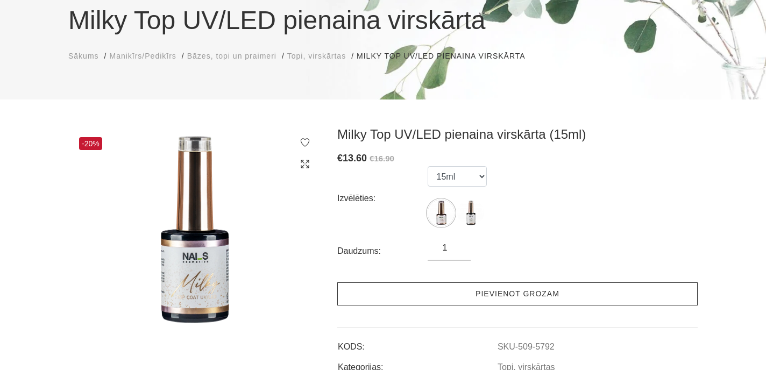
click at [456, 291] on link "Pievienot grozam" at bounding box center [517, 293] width 360 height 23
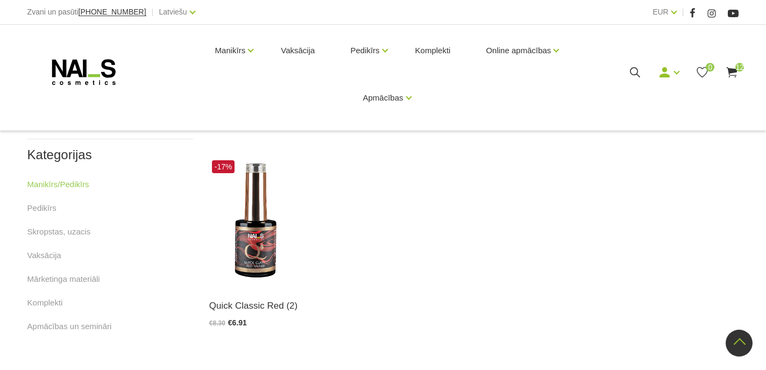
scroll to position [637, 0]
click at [248, 241] on img at bounding box center [255, 220] width 93 height 128
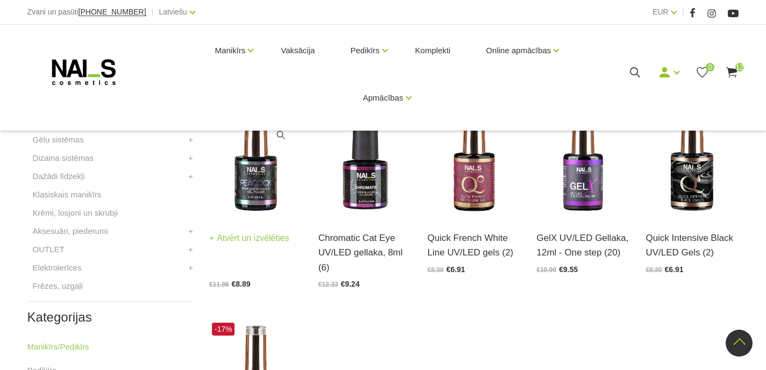
scroll to position [467, 0]
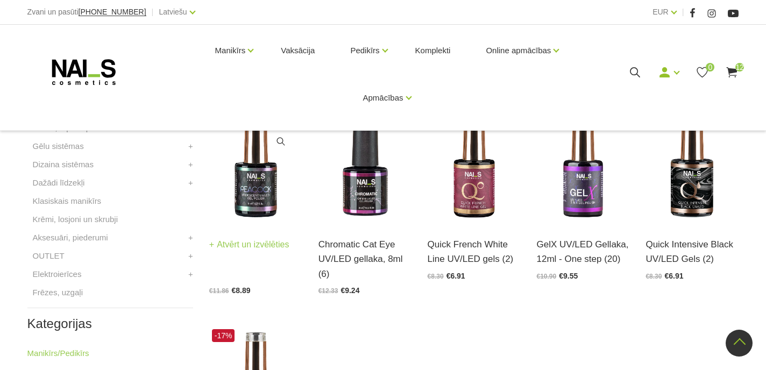
click at [248, 241] on link "Atvērt un izvēlēties" at bounding box center [249, 244] width 80 height 15
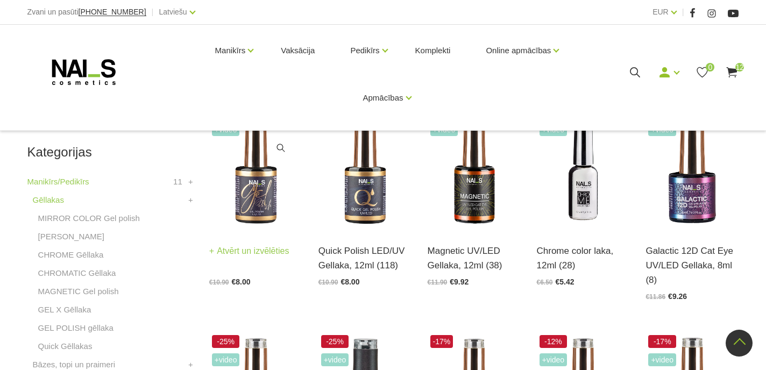
scroll to position [214, 0]
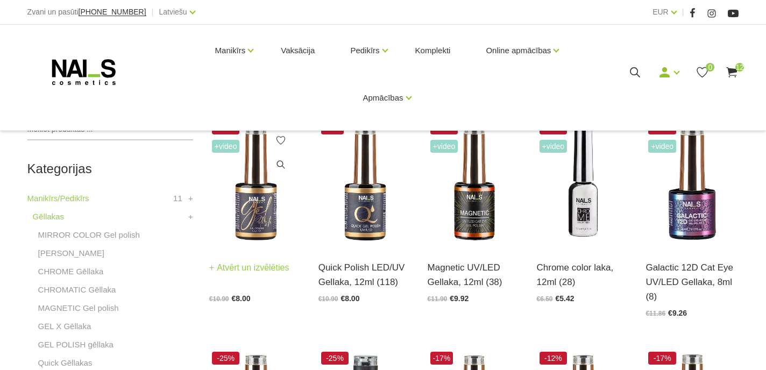
click at [267, 219] on img at bounding box center [255, 183] width 93 height 128
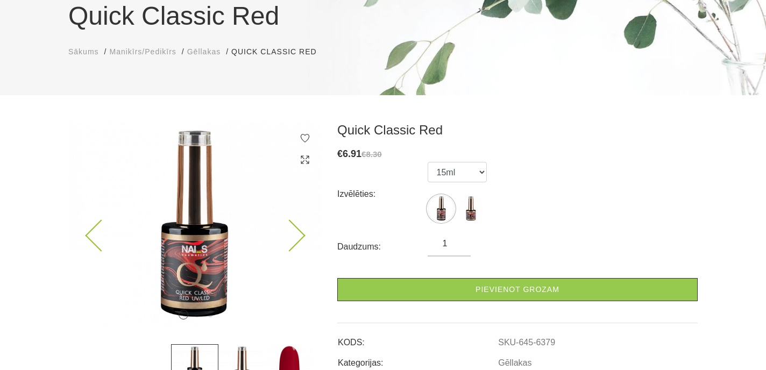
scroll to position [104, 0]
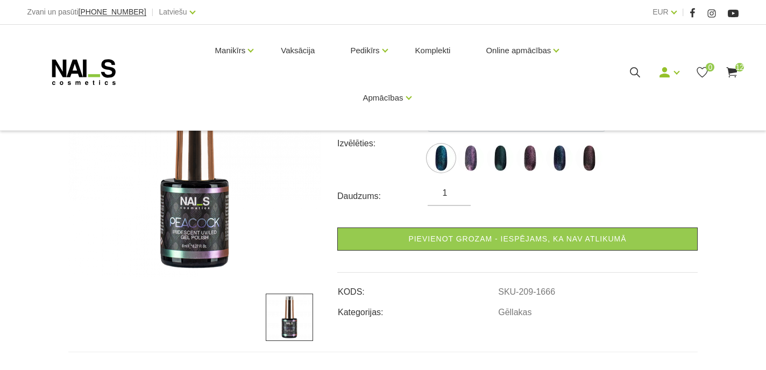
scroll to position [156, 0]
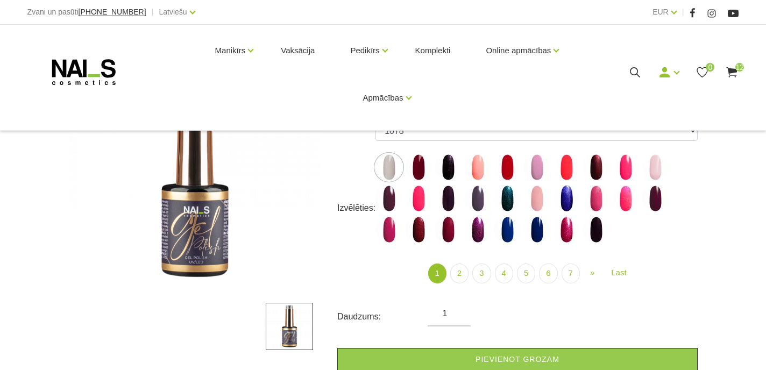
scroll to position [152, 0]
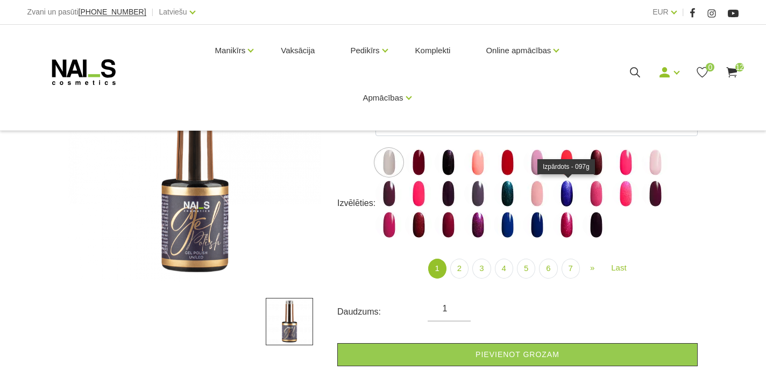
click at [558, 193] on img at bounding box center [566, 193] width 27 height 27
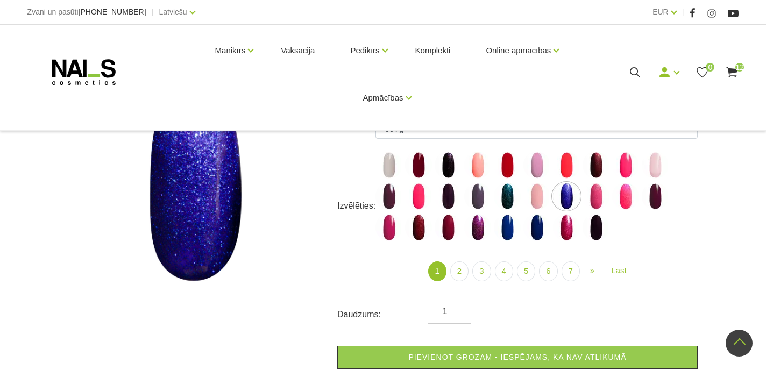
scroll to position [102, 0]
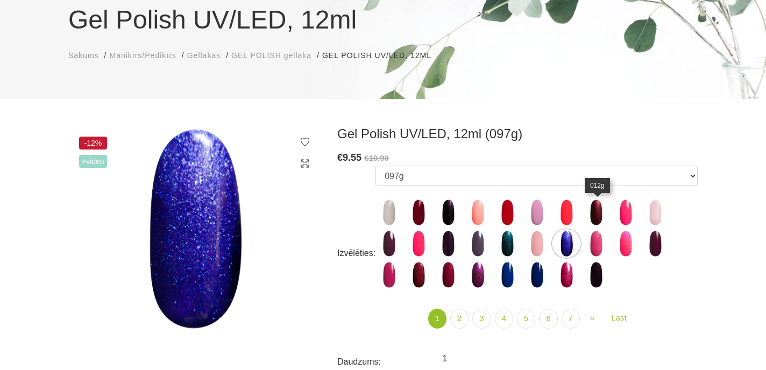
click at [599, 217] on img at bounding box center [595, 212] width 27 height 27
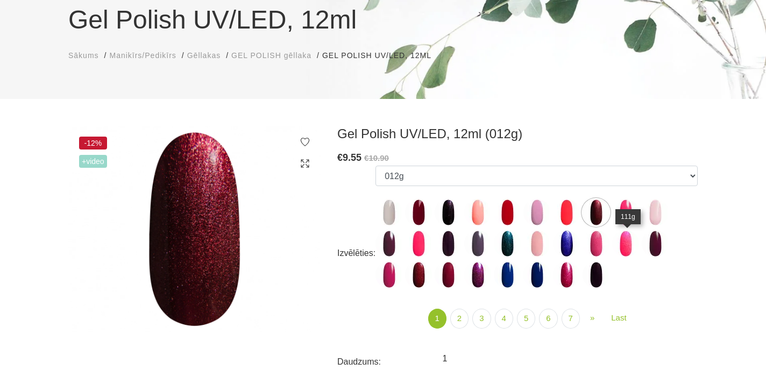
click at [623, 239] on img at bounding box center [625, 243] width 27 height 27
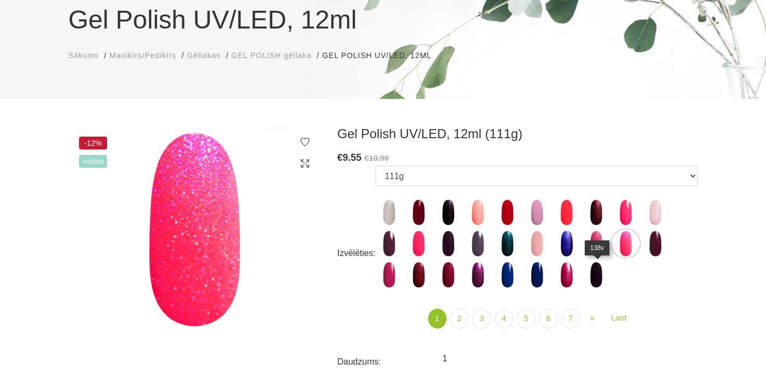
click at [595, 279] on img at bounding box center [595, 274] width 27 height 27
select select "4035"
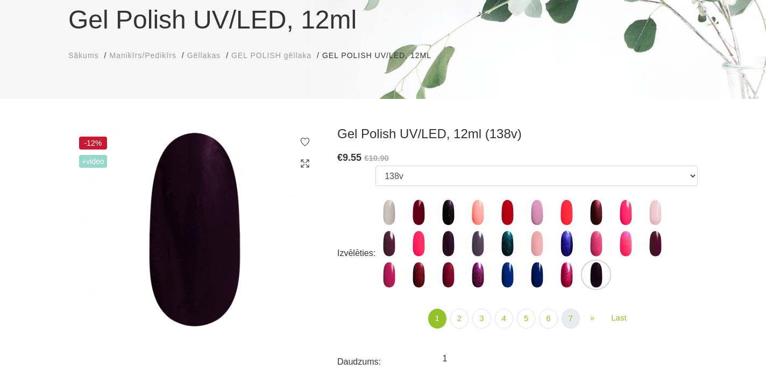
click at [567, 321] on link "7" at bounding box center [570, 319] width 18 height 20
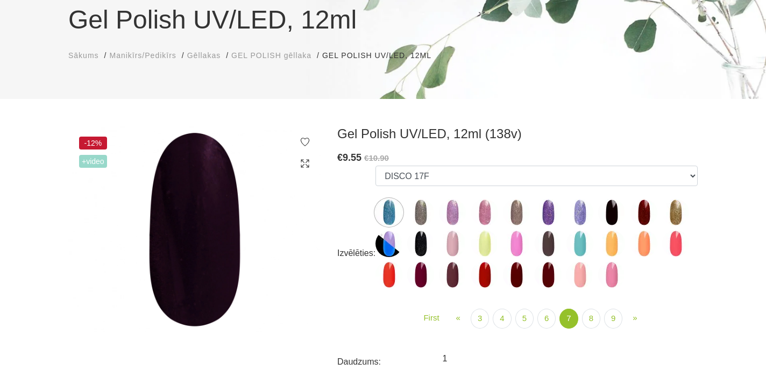
click at [387, 241] on img at bounding box center [388, 243] width 27 height 27
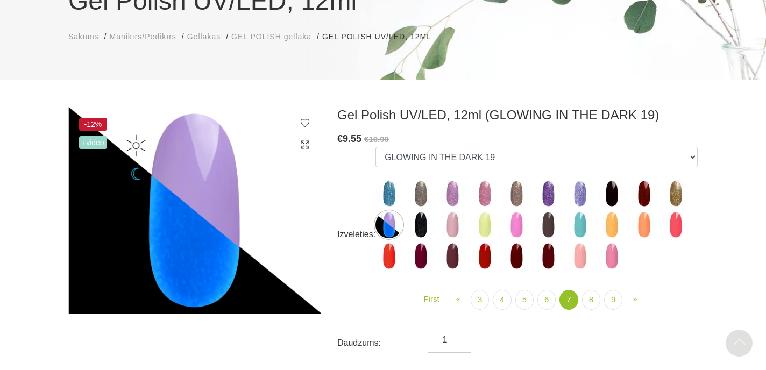
scroll to position [119, 0]
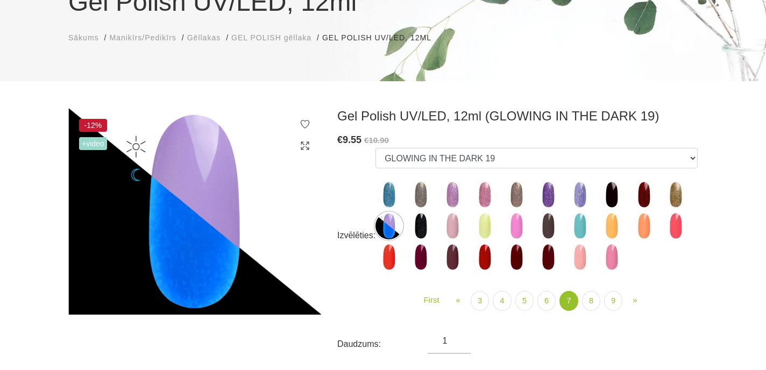
click at [431, 249] on img at bounding box center [420, 257] width 27 height 27
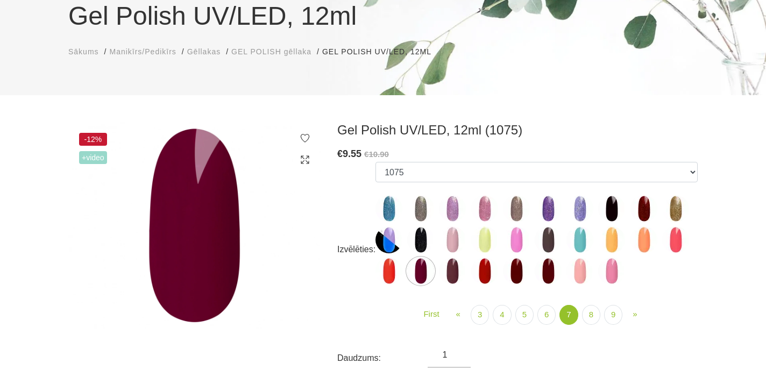
scroll to position [94, 0]
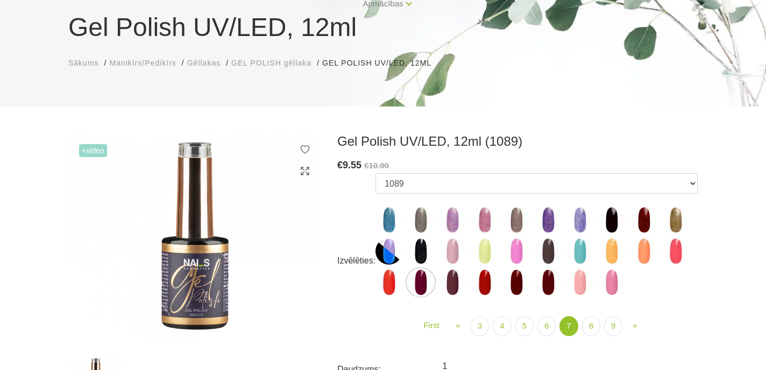
click at [520, 300] on div "First « Prev 3 4 5 6 (current)" at bounding box center [536, 324] width 338 height 49
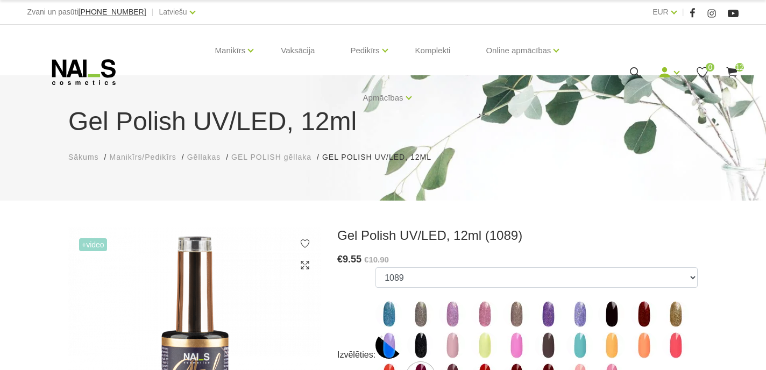
scroll to position [0, 0]
click at [98, 248] on span "+Video" at bounding box center [93, 244] width 28 height 13
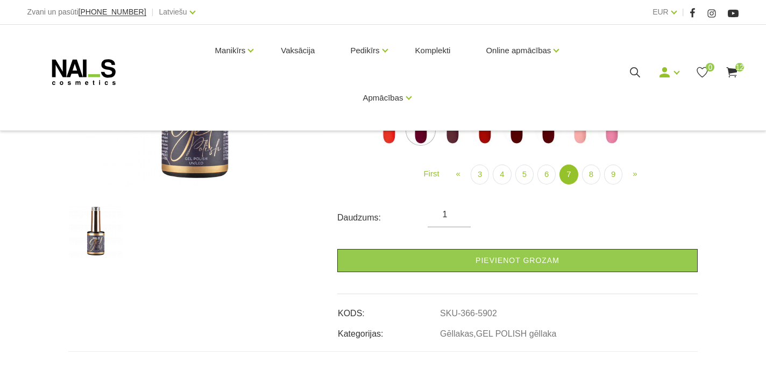
scroll to position [332, 0]
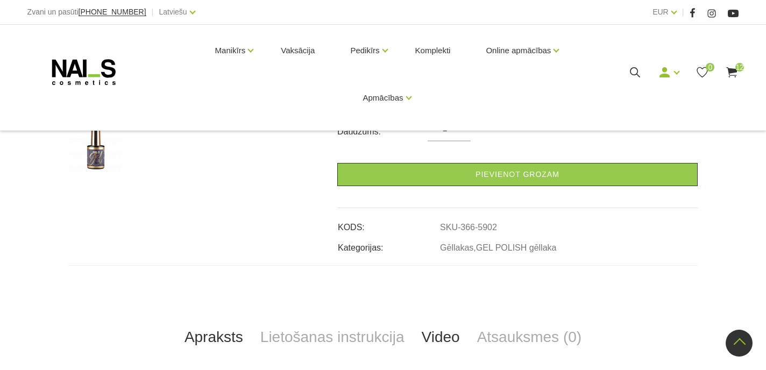
click at [433, 338] on link "Video" at bounding box center [440, 336] width 55 height 35
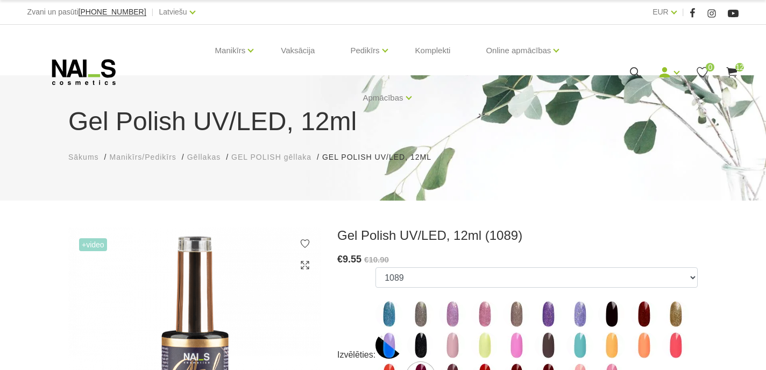
scroll to position [0, 0]
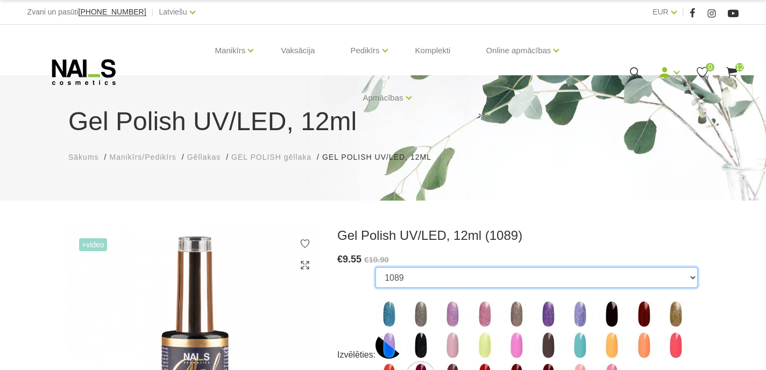
select select "5900"
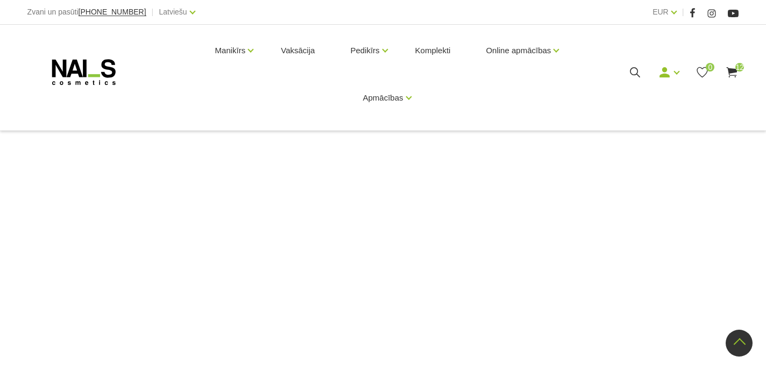
scroll to position [580, 0]
click at [63, 69] on use at bounding box center [83, 72] width 63 height 26
